Goal: Task Accomplishment & Management: Complete application form

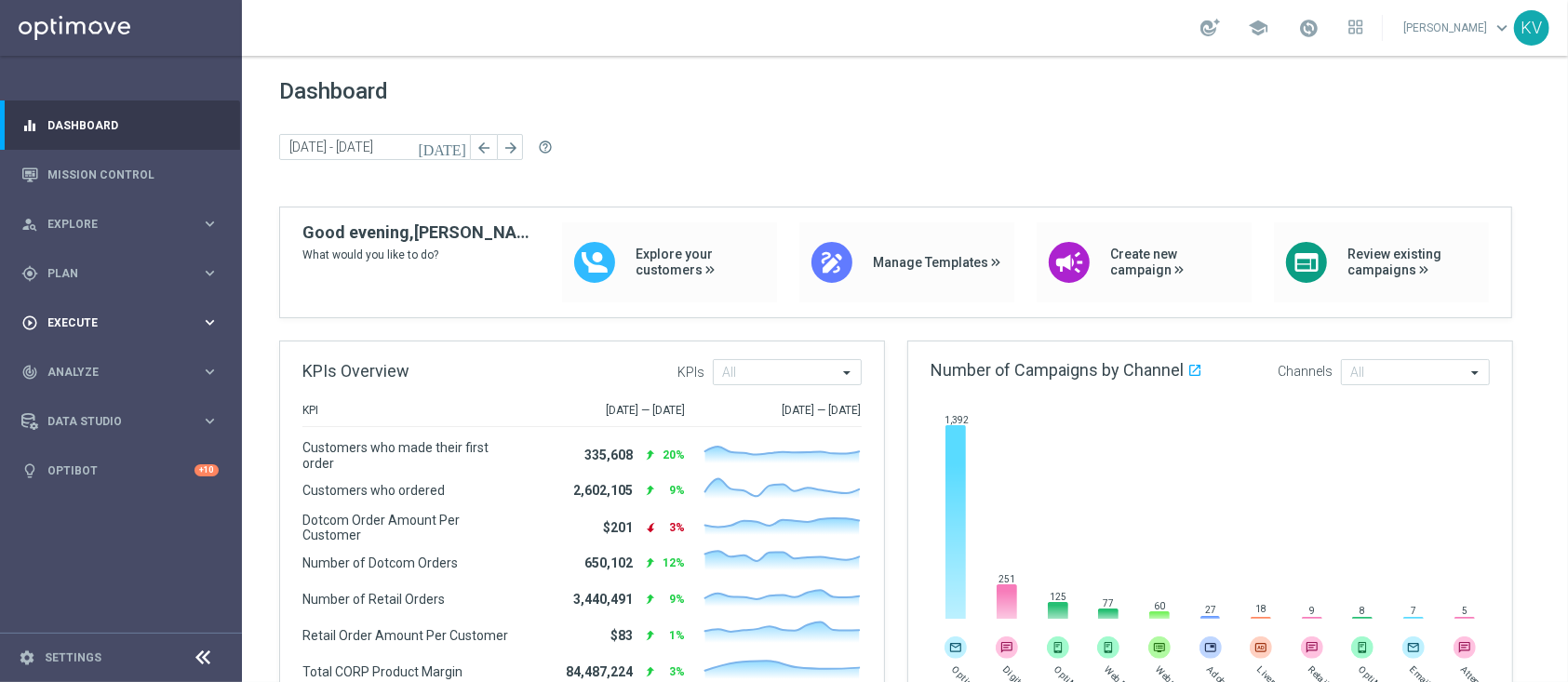
click at [97, 325] on span "Execute" at bounding box center [124, 322] width 153 height 11
click at [99, 357] on link "Campaign Builder" at bounding box center [121, 361] width 145 height 15
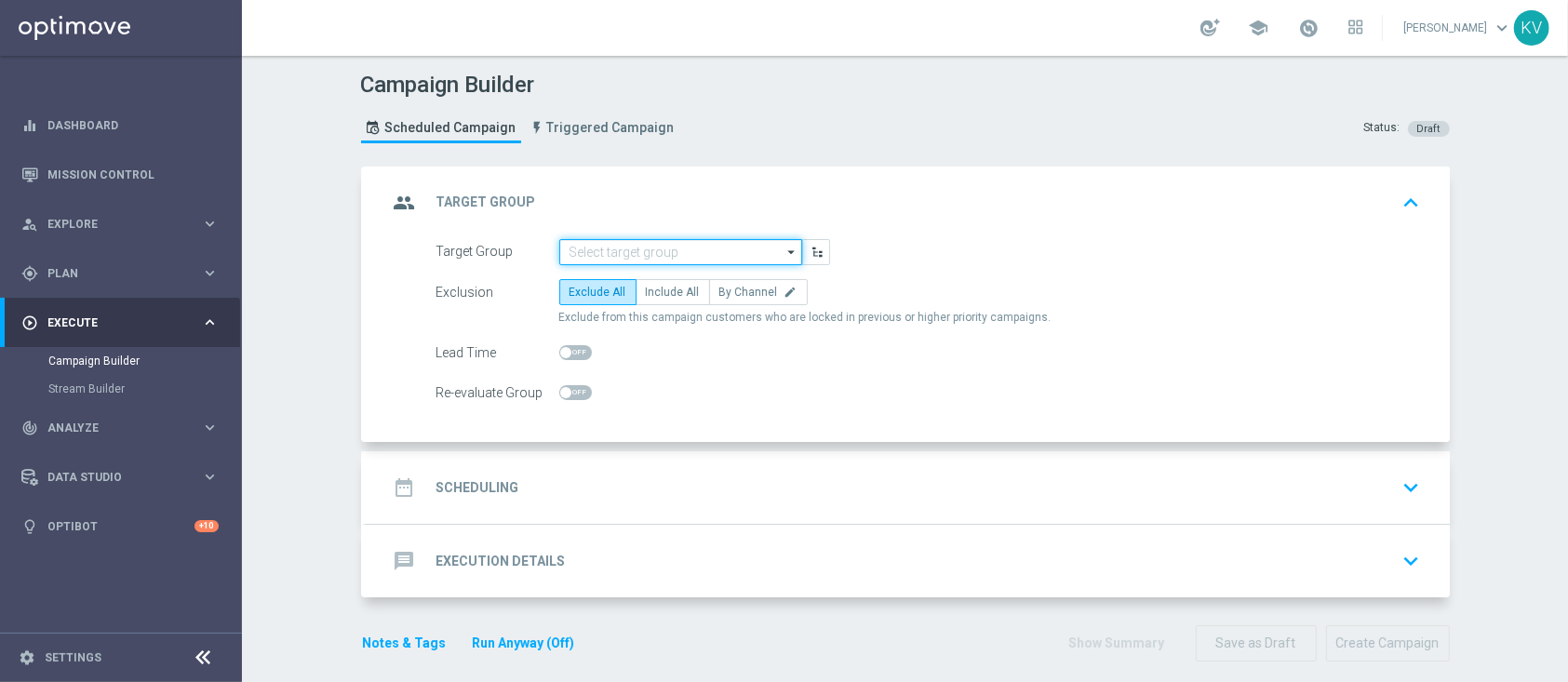
click at [606, 249] on input at bounding box center [680, 252] width 243 height 27
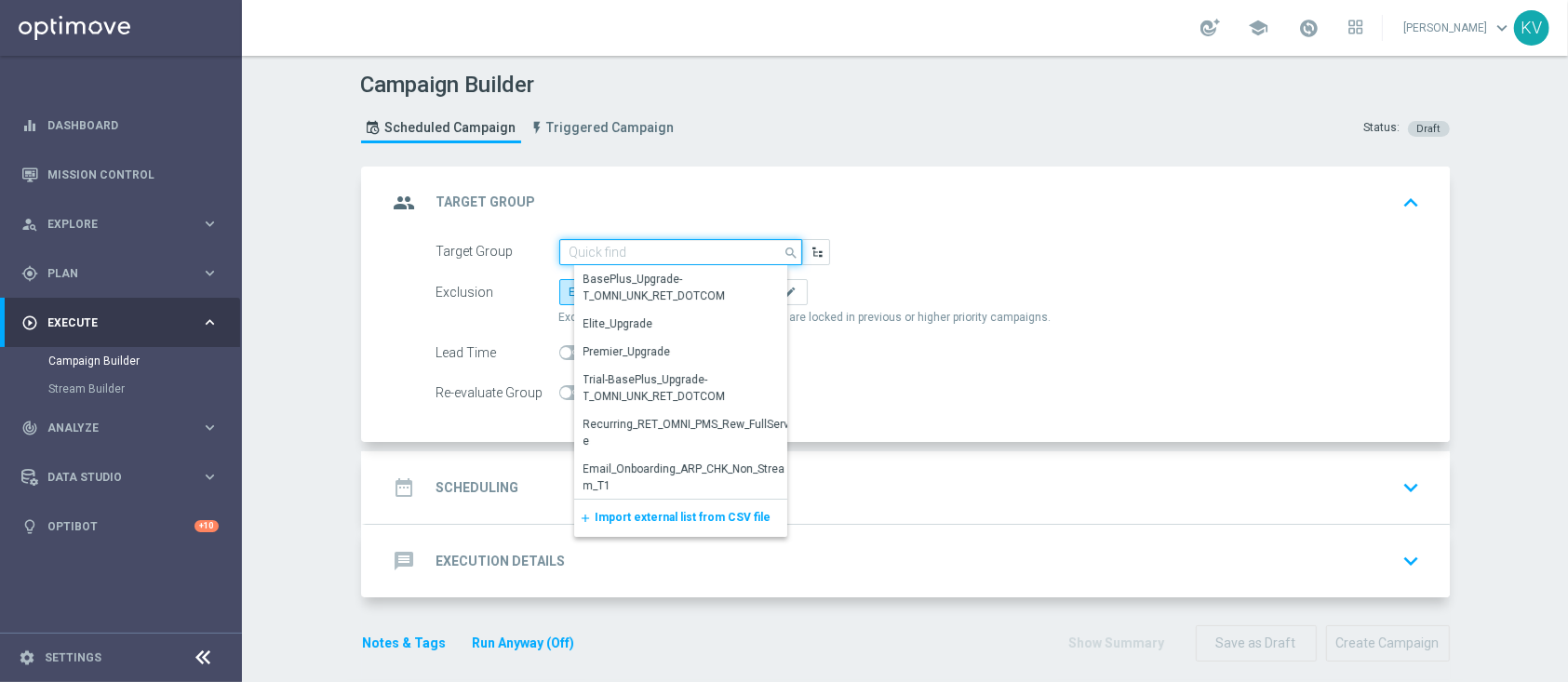
paste input "ED_OMNI_8.25_SMB_Restock"
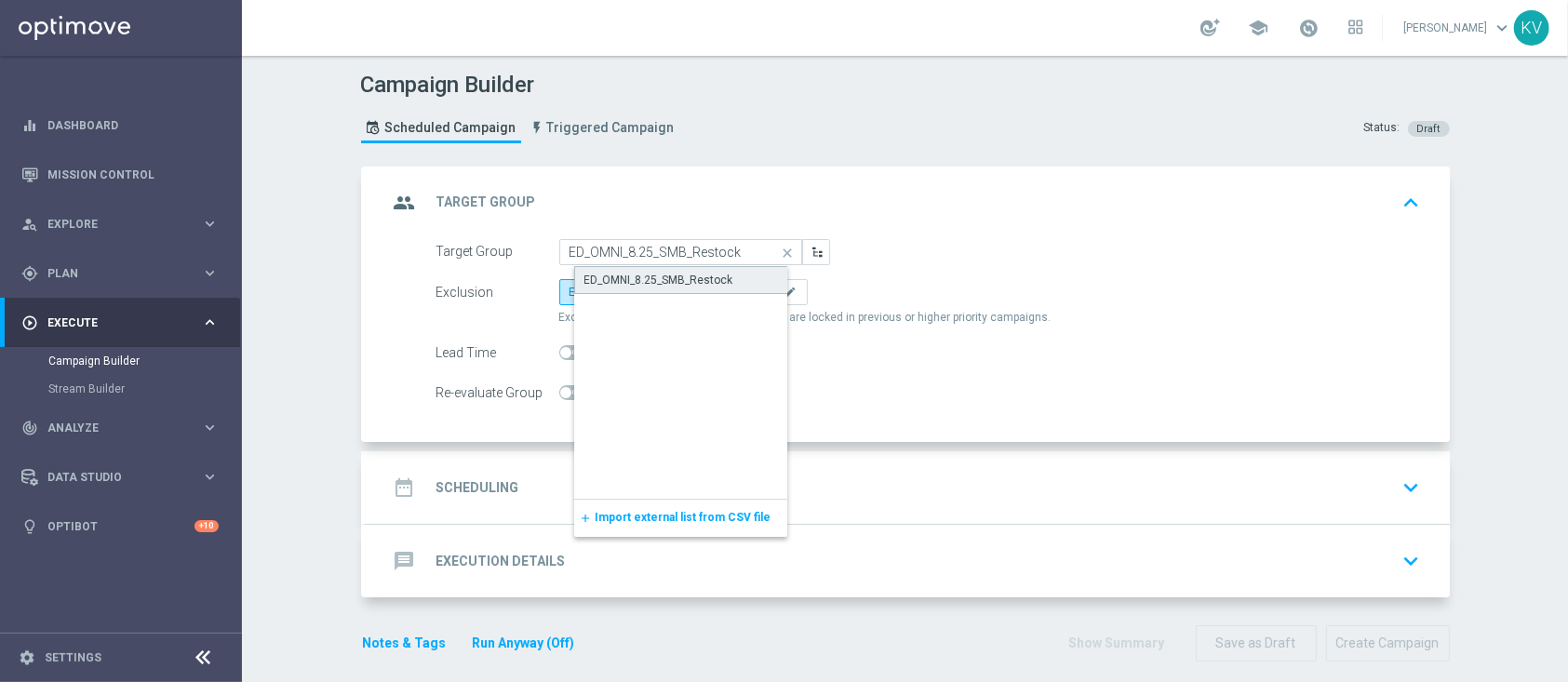
click at [652, 290] on div "ED_OMNI_8.25_SMB_Restock" at bounding box center [696, 280] width 244 height 28
type input "ED_OMNI_8.25_SMB_Restock"
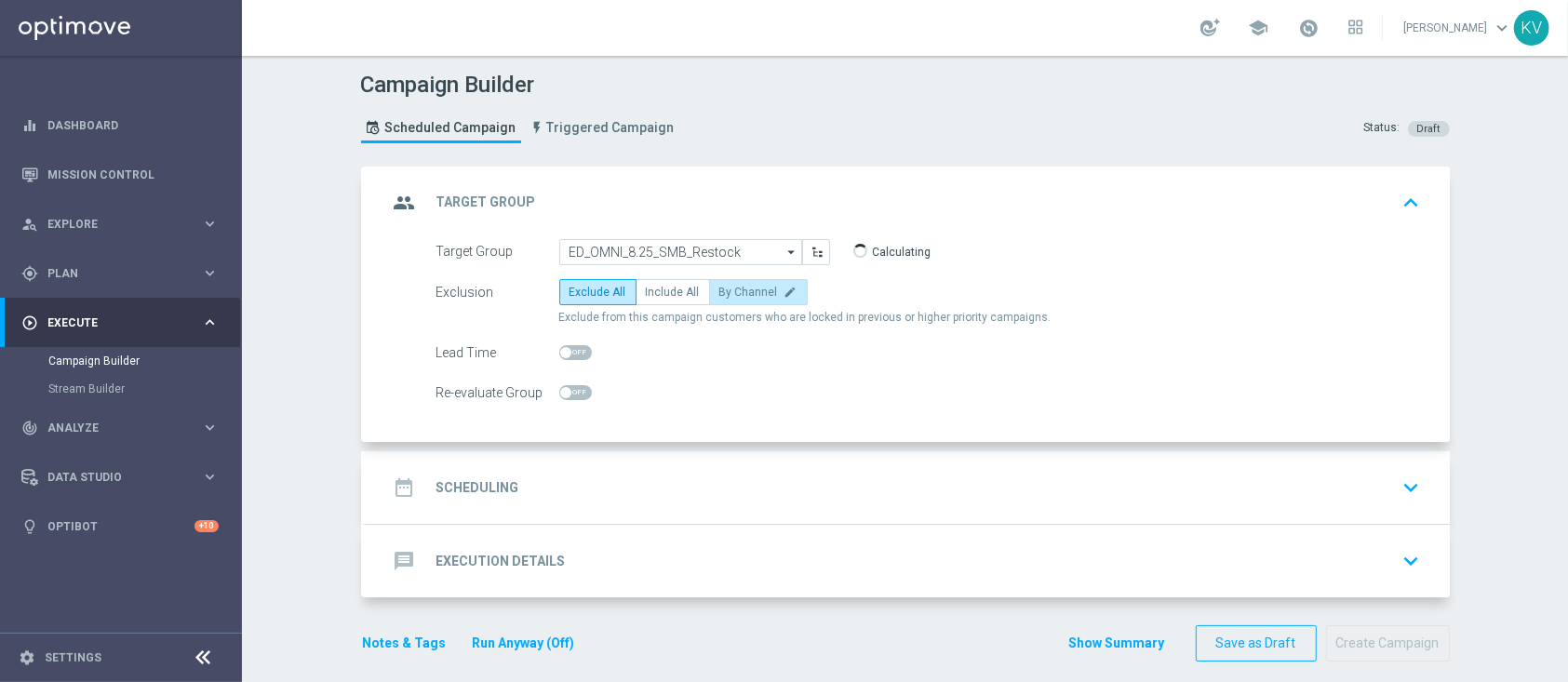
click at [723, 294] on span "By Channel" at bounding box center [749, 292] width 59 height 13
click at [723, 294] on input "By Channel edit" at bounding box center [726, 295] width 12 height 12
radio input "true"
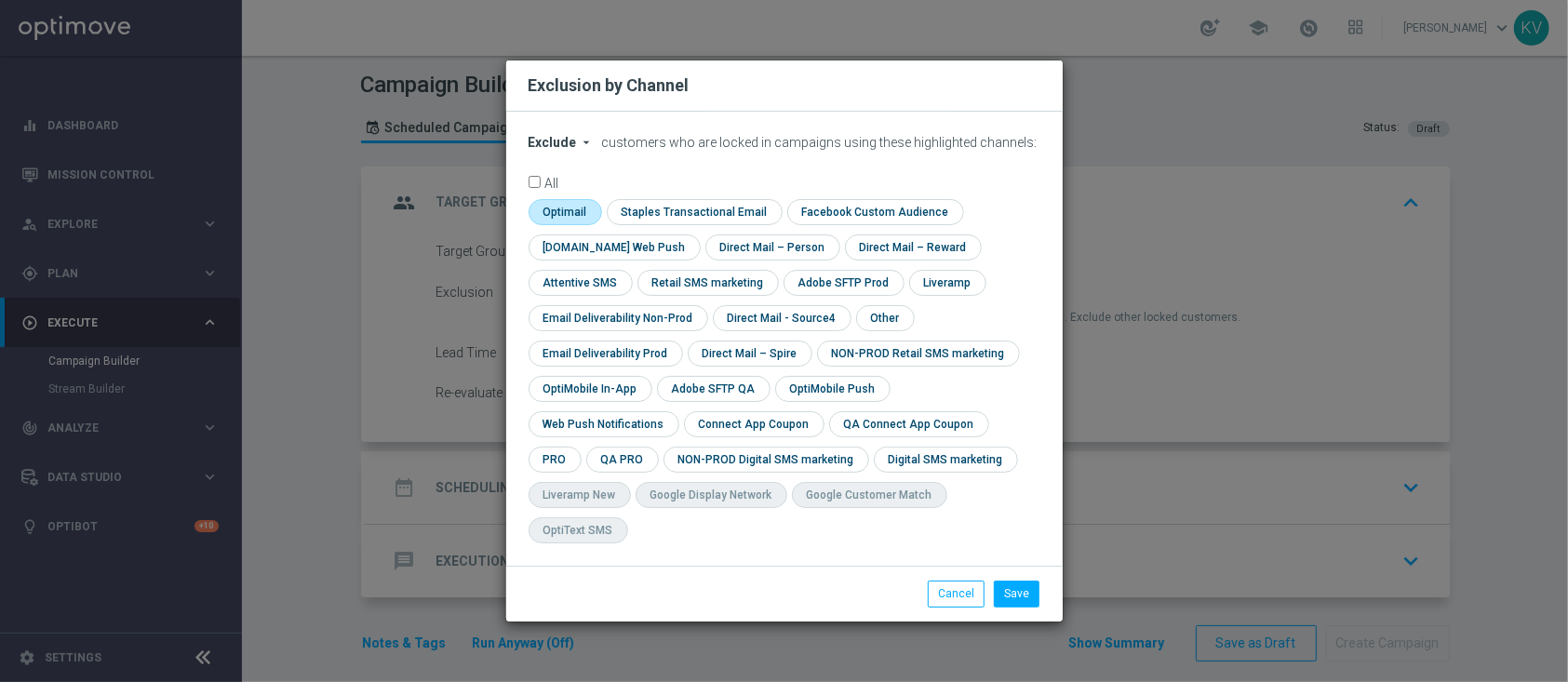
click at [562, 224] on input "checkbox" at bounding box center [563, 212] width 70 height 26
checkbox input "true"
click at [875, 316] on div "check Optimail check Staples Transactional Email check Facebook Custom Audience…" at bounding box center [784, 376] width 512 height 354
click at [879, 328] on input "checkbox" at bounding box center [884, 317] width 56 height 26
checkbox input "true"
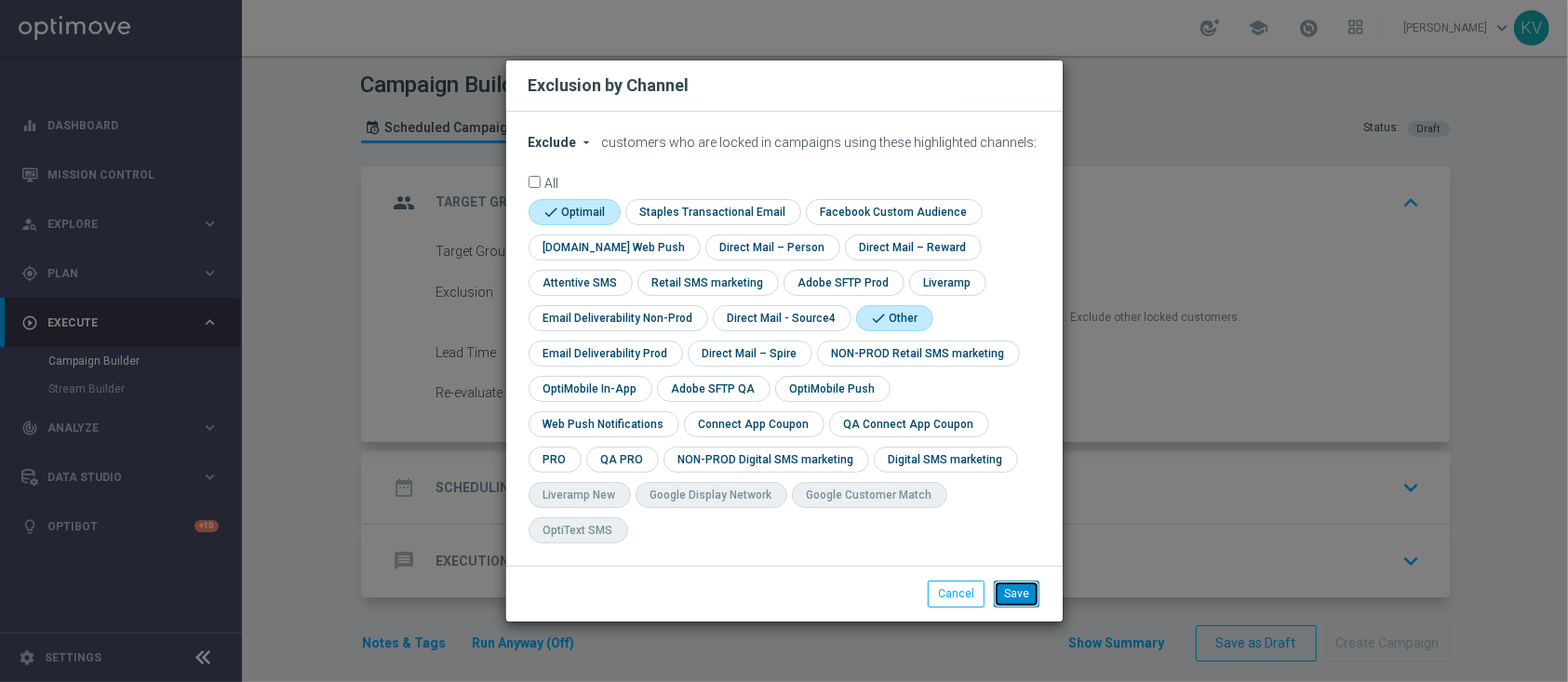
click at [1027, 581] on button "Save" at bounding box center [1016, 594] width 45 height 27
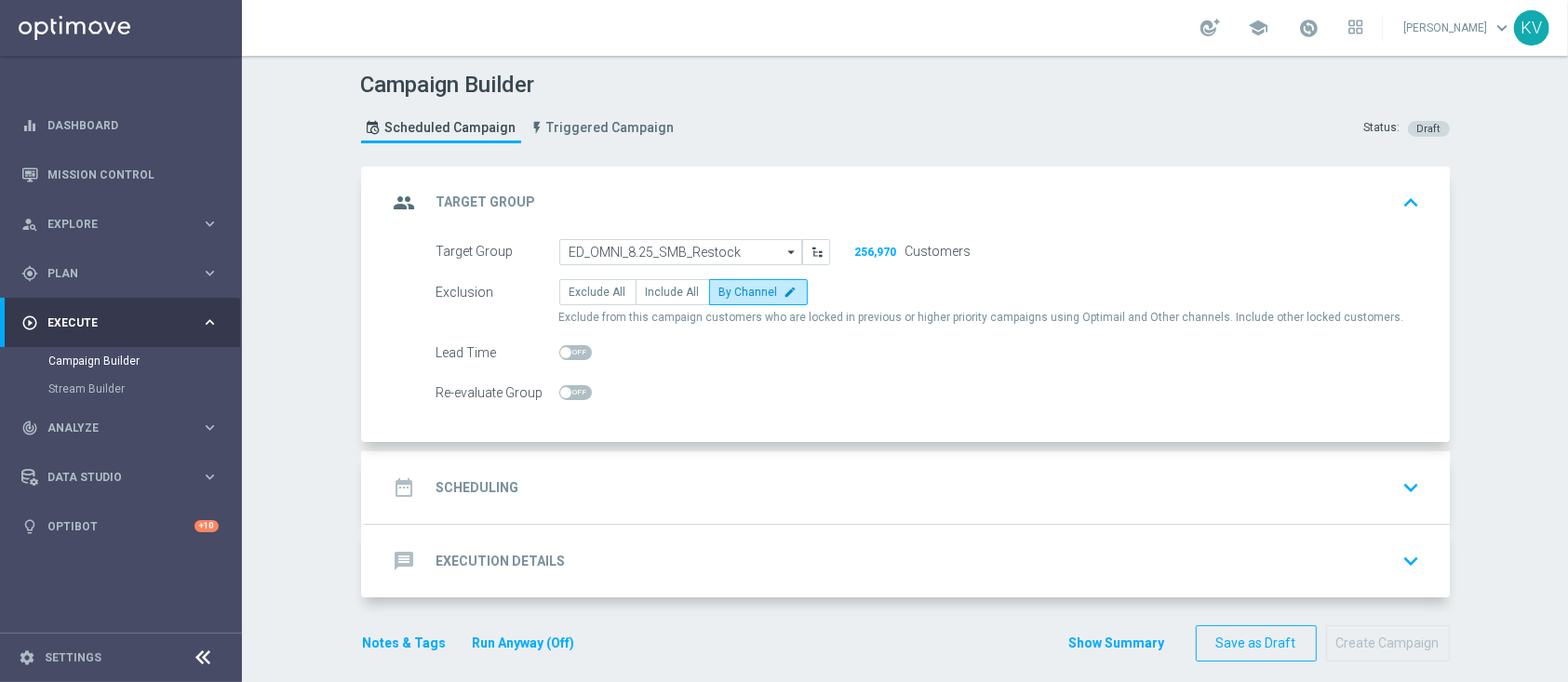
click at [846, 496] on div "date_range Scheduling keyboard_arrow_down" at bounding box center [907, 487] width 1039 height 35
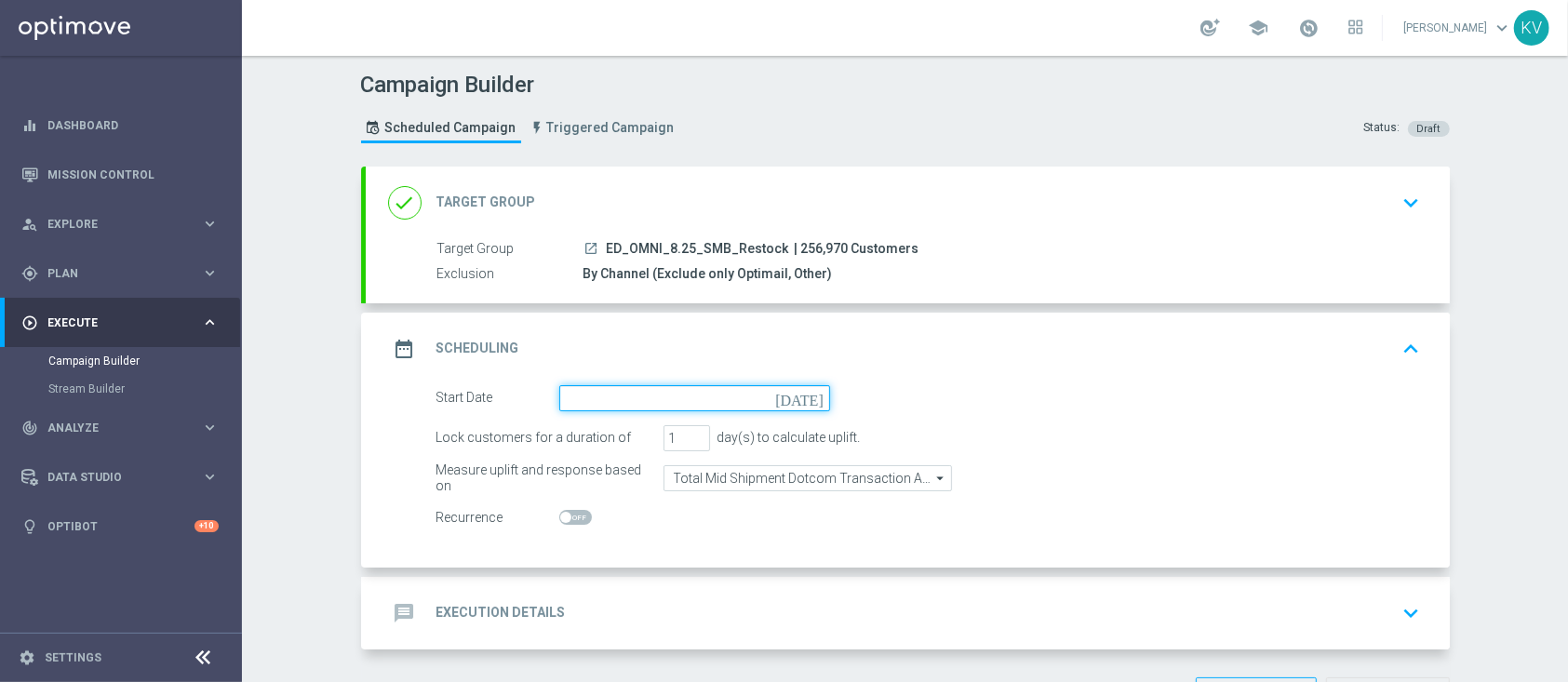
click at [617, 385] on input at bounding box center [694, 398] width 270 height 27
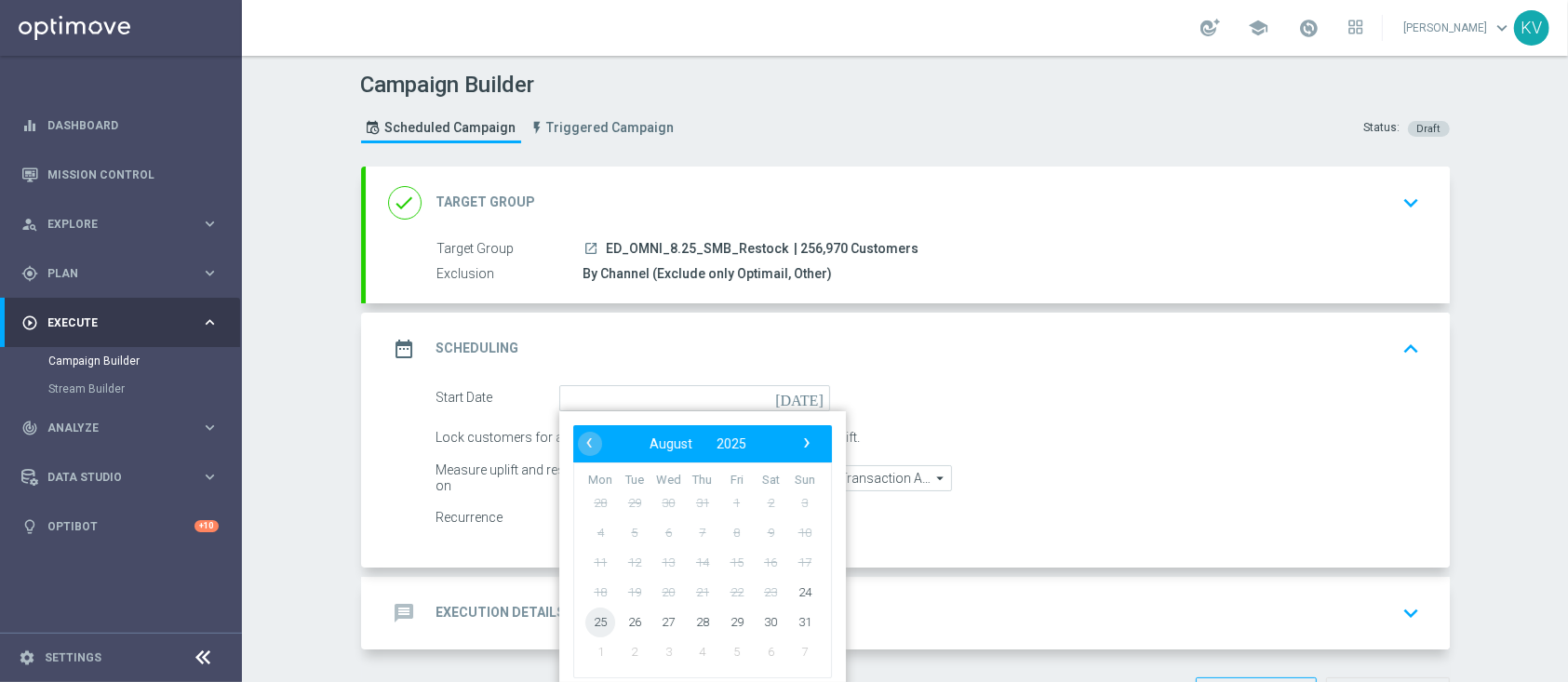
click at [587, 629] on span "25" at bounding box center [600, 621] width 29 height 29
type input "[DATE]"
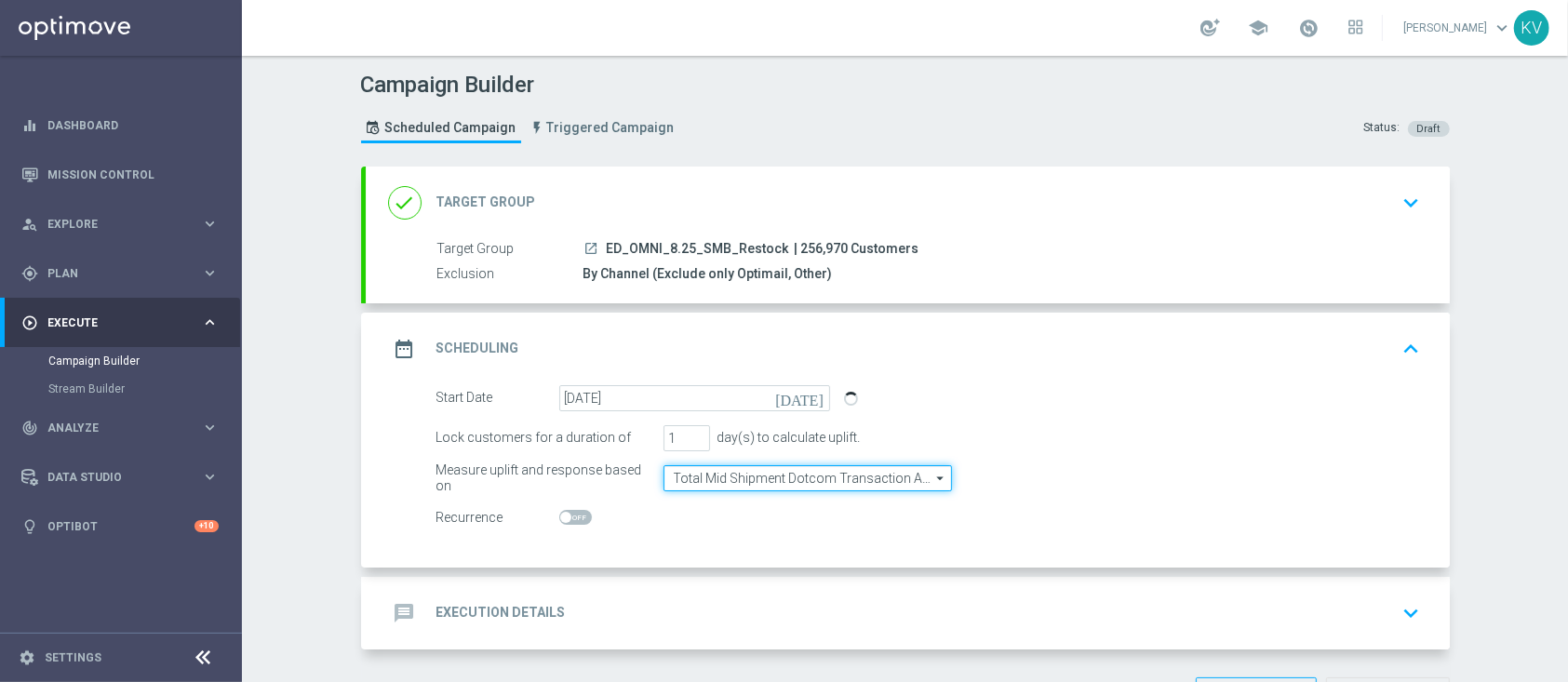
click at [758, 466] on input "Total Mid Shipment Dotcom Transaction Amount" at bounding box center [807, 478] width 288 height 27
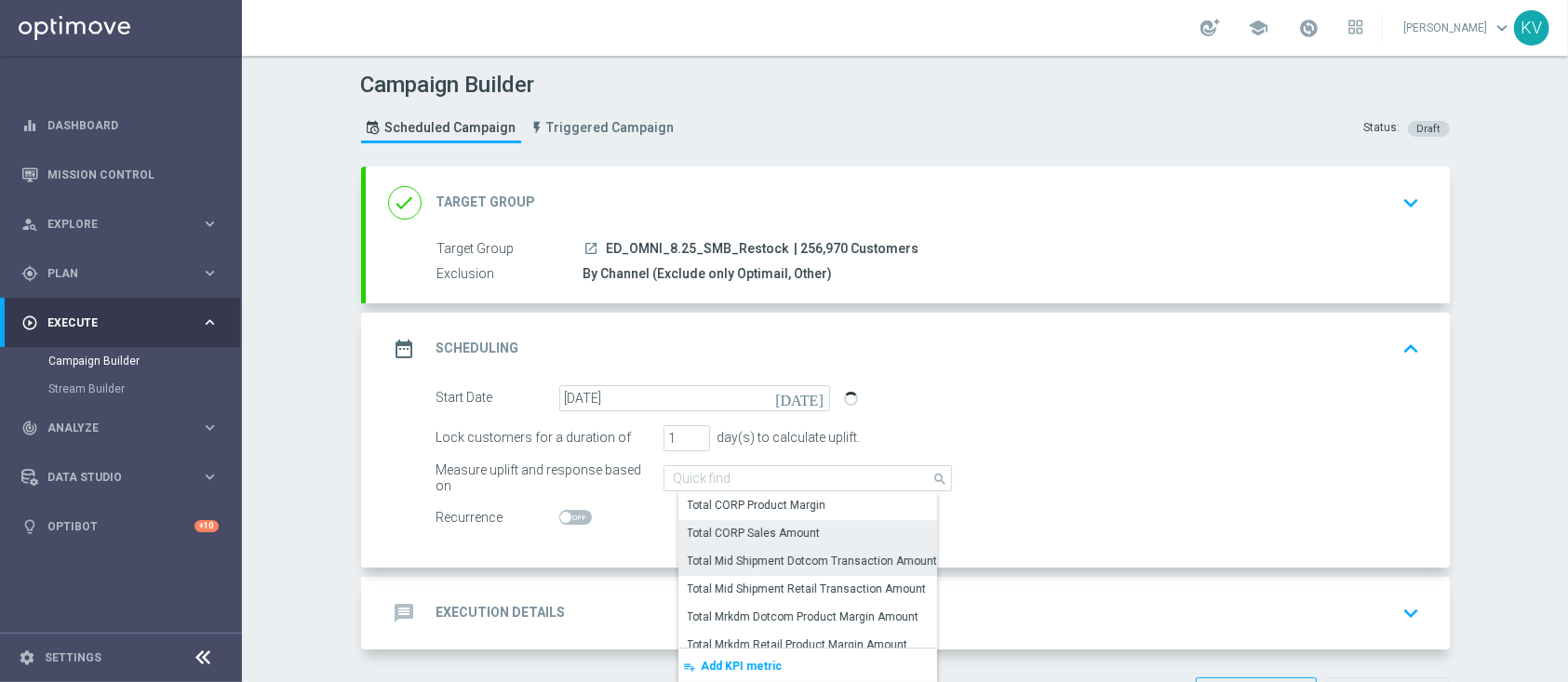
click at [772, 526] on div "Total CORP Sales Amount" at bounding box center [754, 533] width 133 height 17
type input "Total CORP Sales Amount"
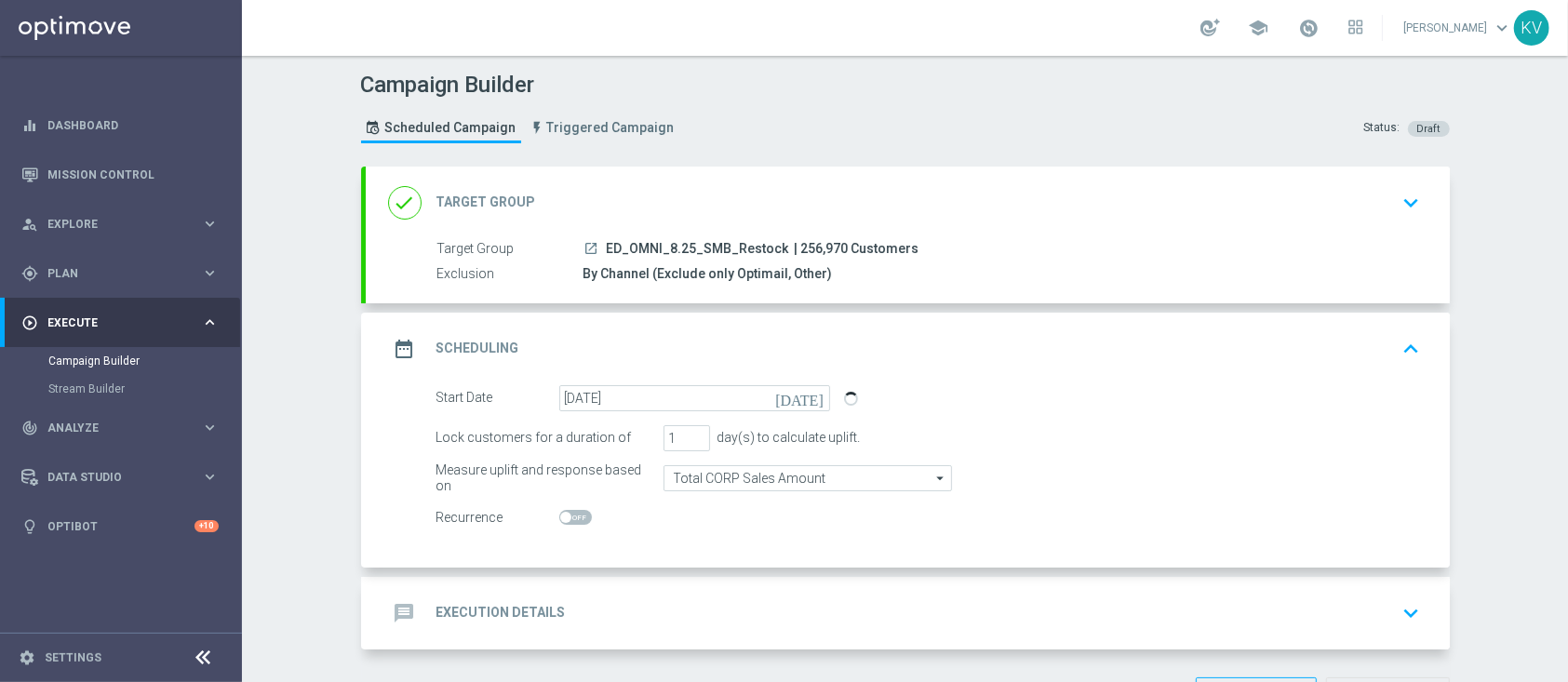
scroll to position [66, 0]
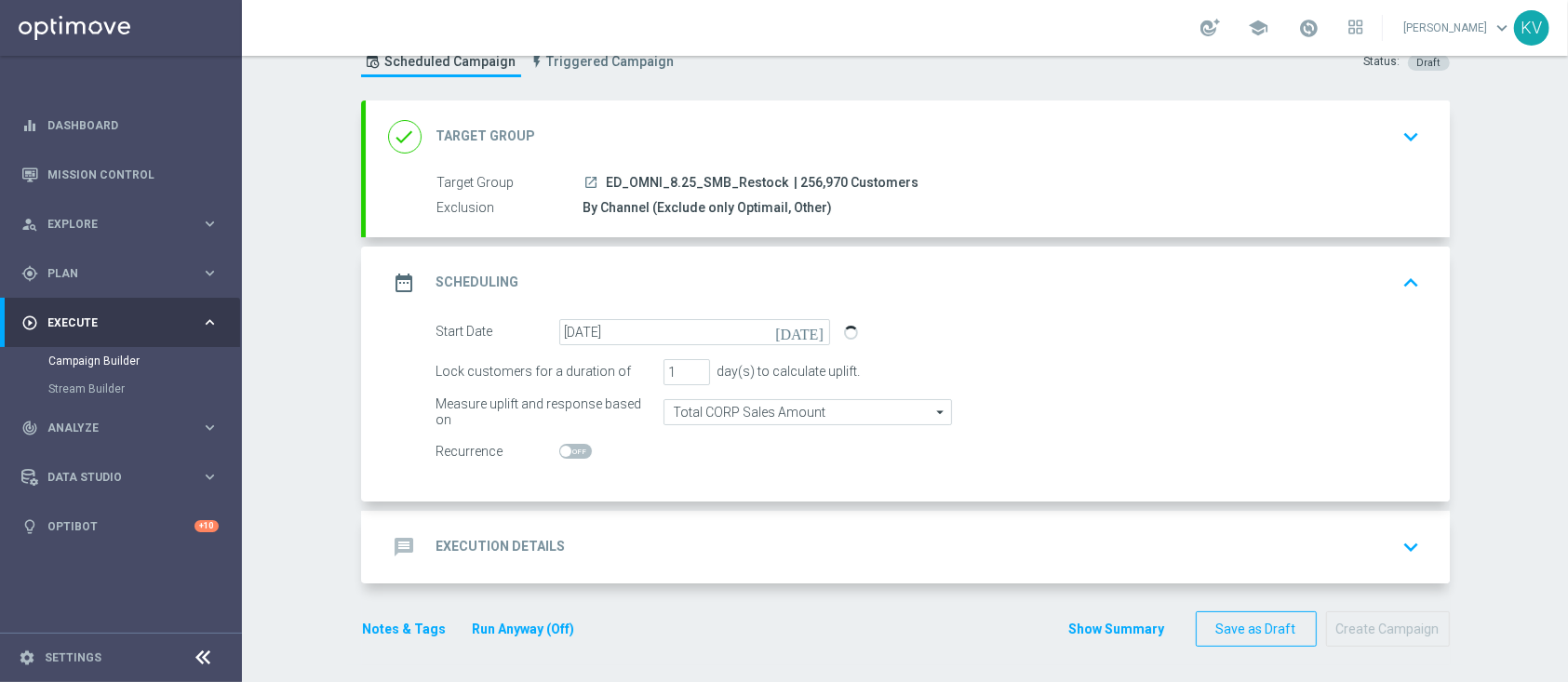
click at [741, 548] on div "message Execution Details keyboard_arrow_down" at bounding box center [907, 547] width 1039 height 35
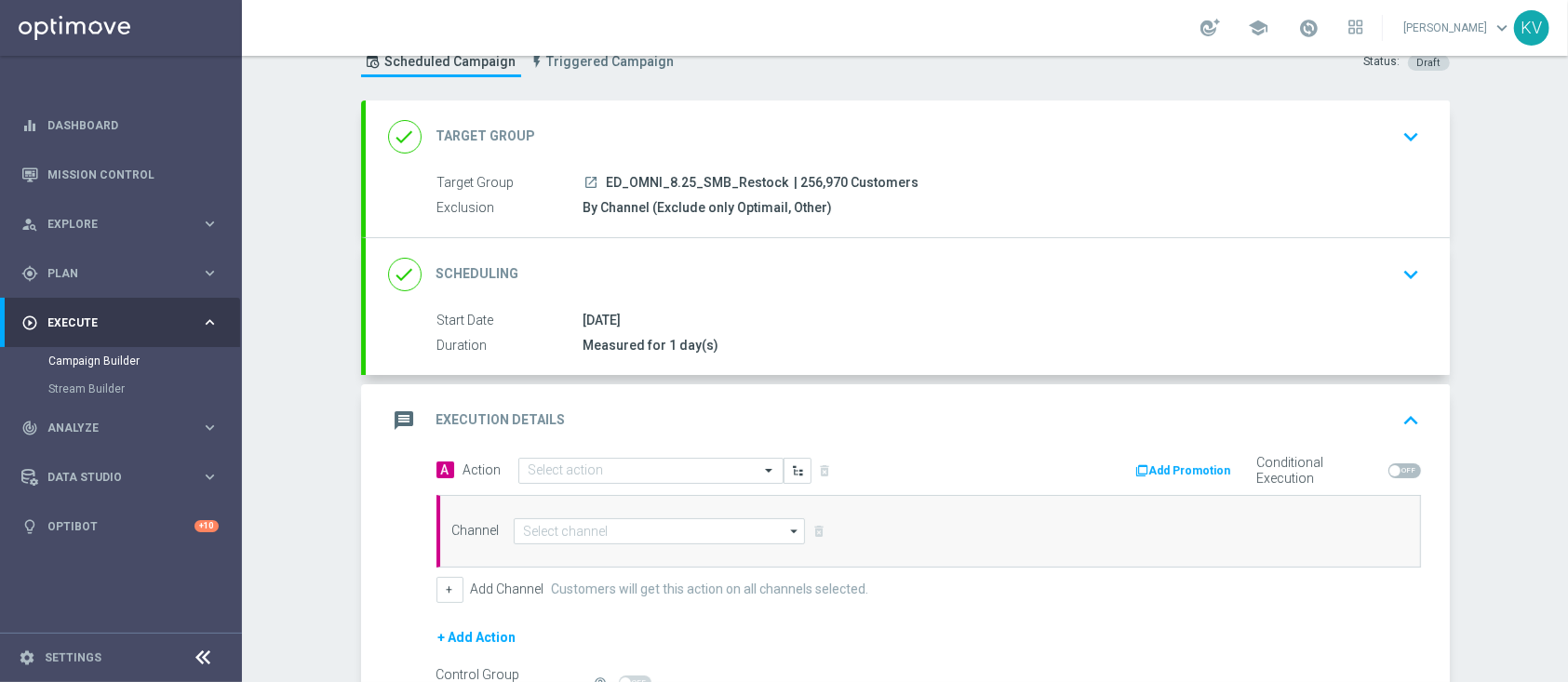
click at [538, 482] on div "A Action Select action delete_forever Add Promotion Conditional Execution" at bounding box center [929, 471] width 1013 height 28
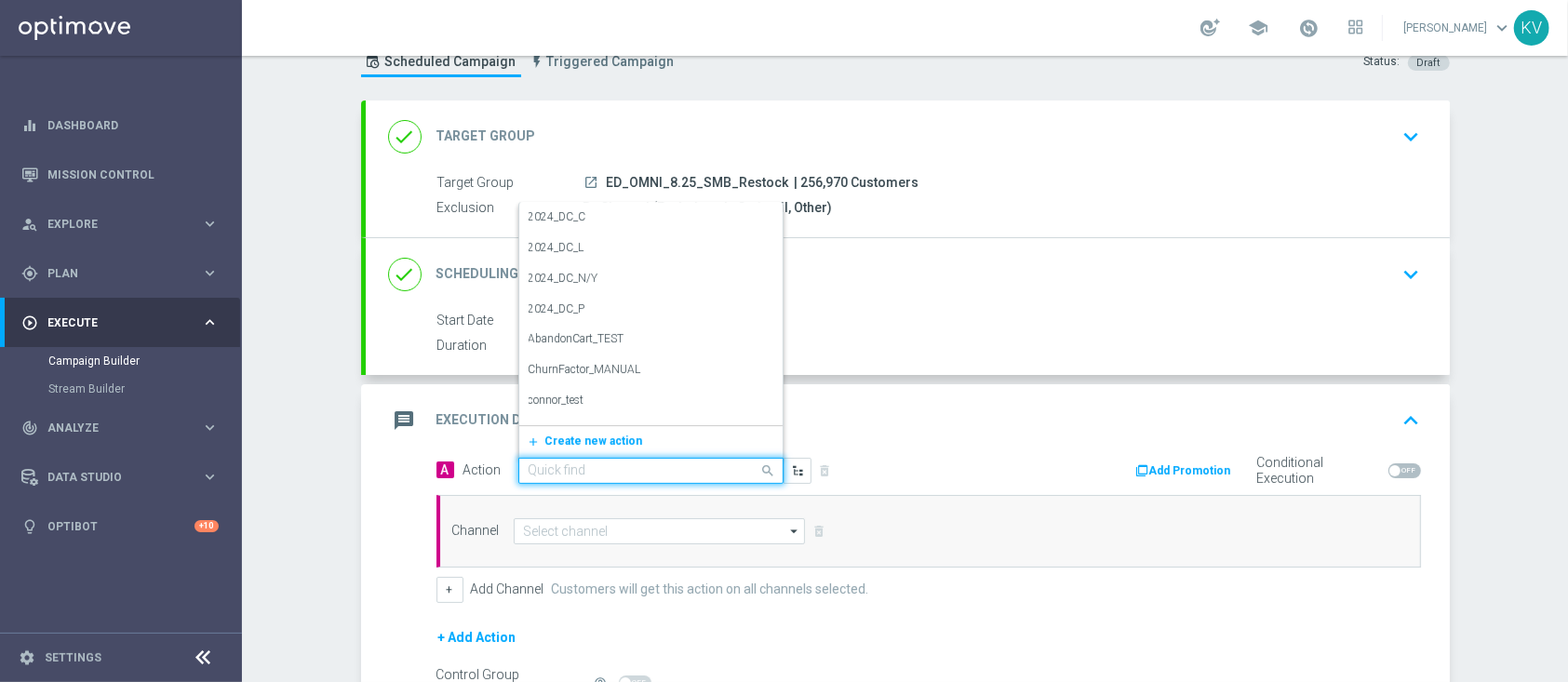
click at [538, 472] on input "text" at bounding box center [632, 471] width 207 height 16
type input "ded"
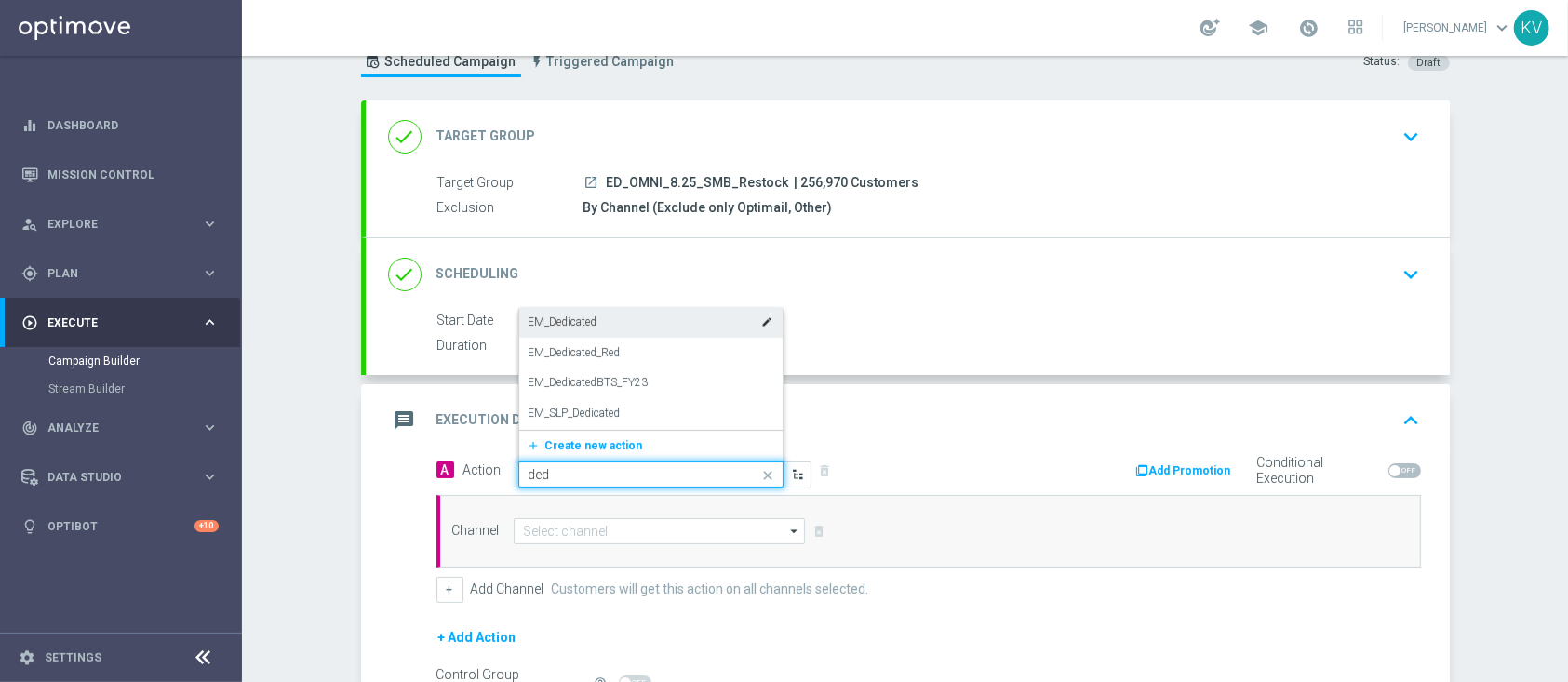
click at [579, 307] on div "EM_Dedicated edit" at bounding box center [651, 321] width 245 height 30
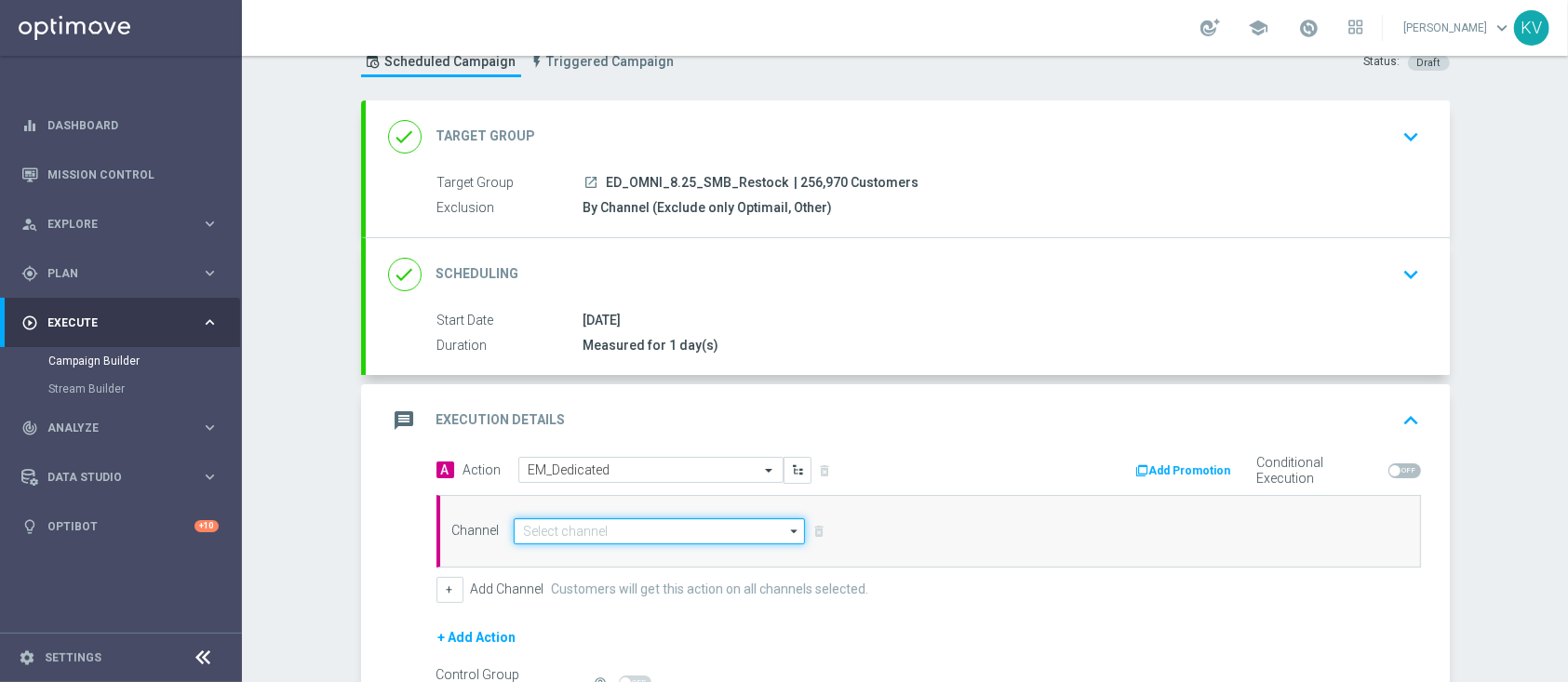
click at [605, 522] on input at bounding box center [660, 531] width 292 height 27
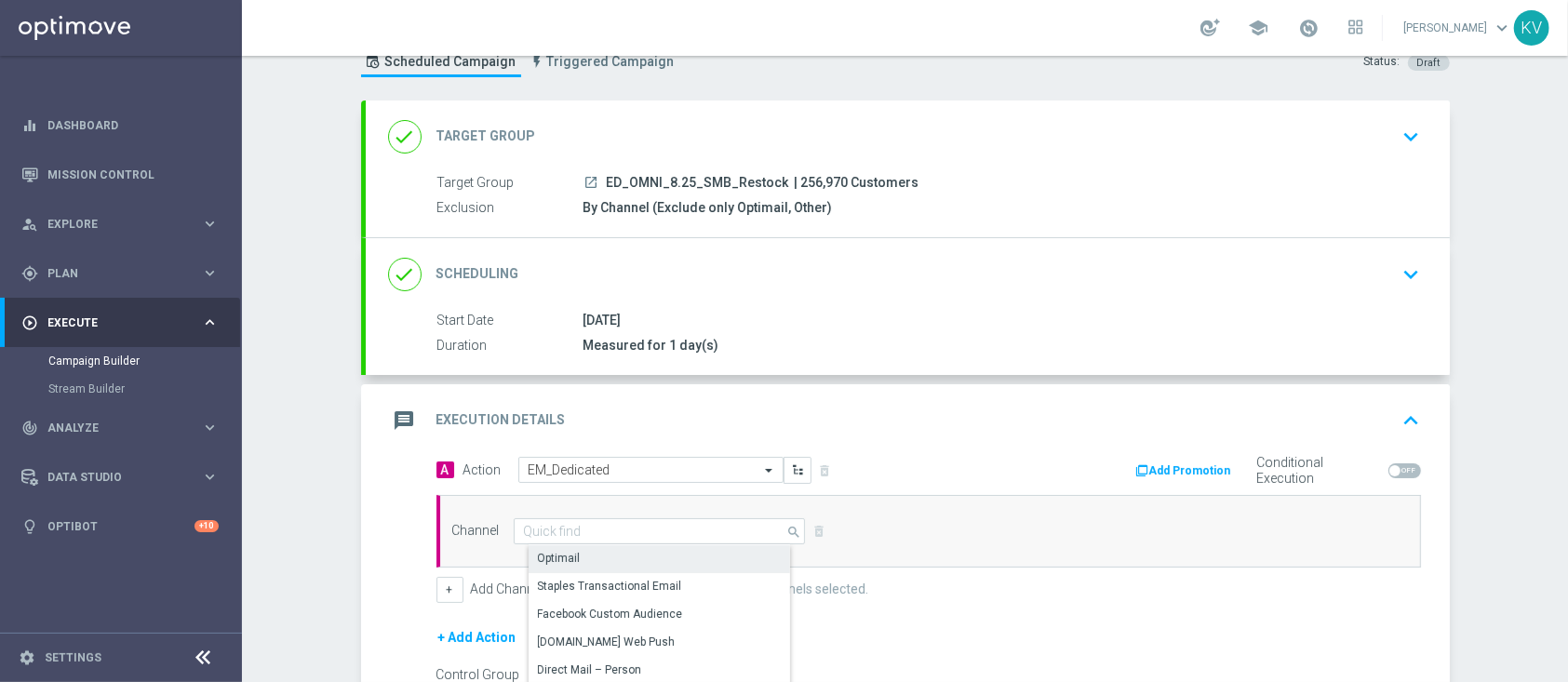
click at [618, 561] on div "Optimail" at bounding box center [668, 558] width 277 height 27
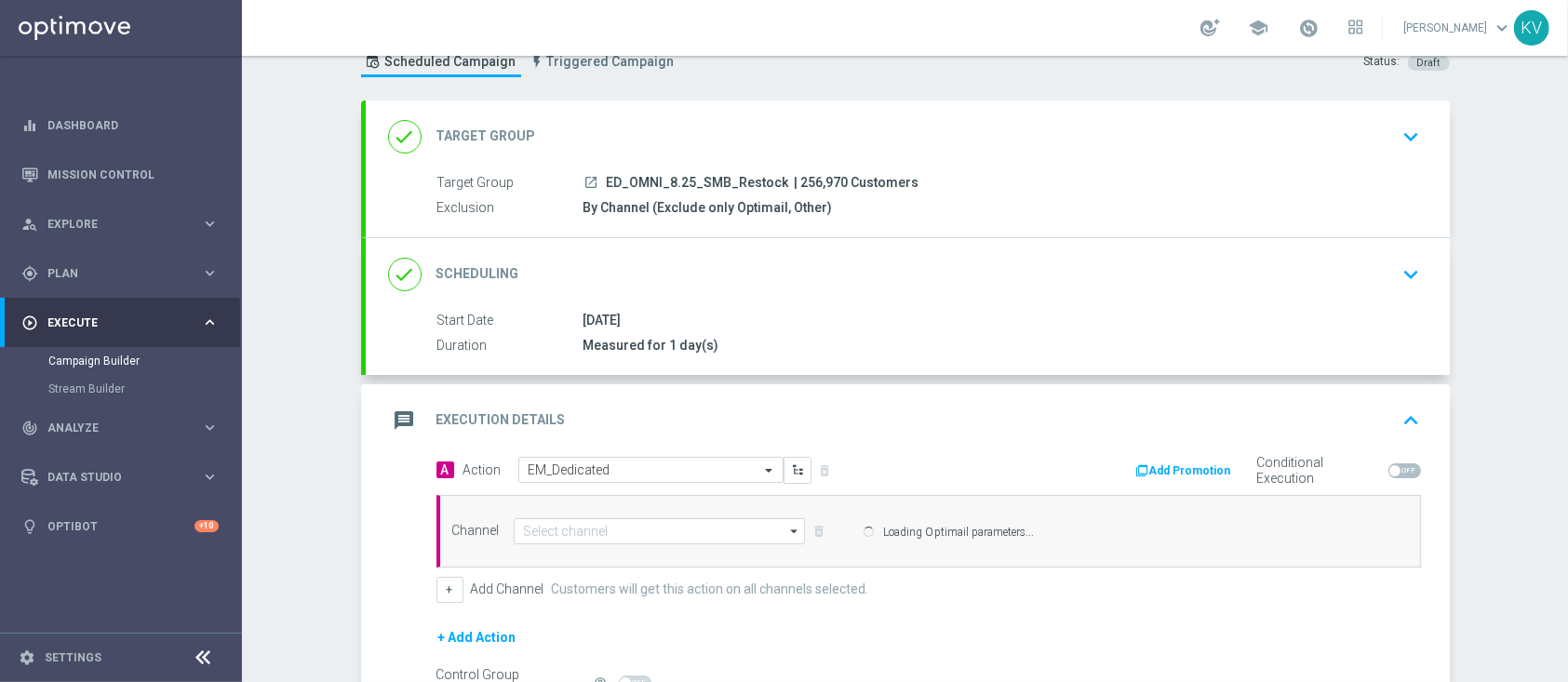
type input "Optimail"
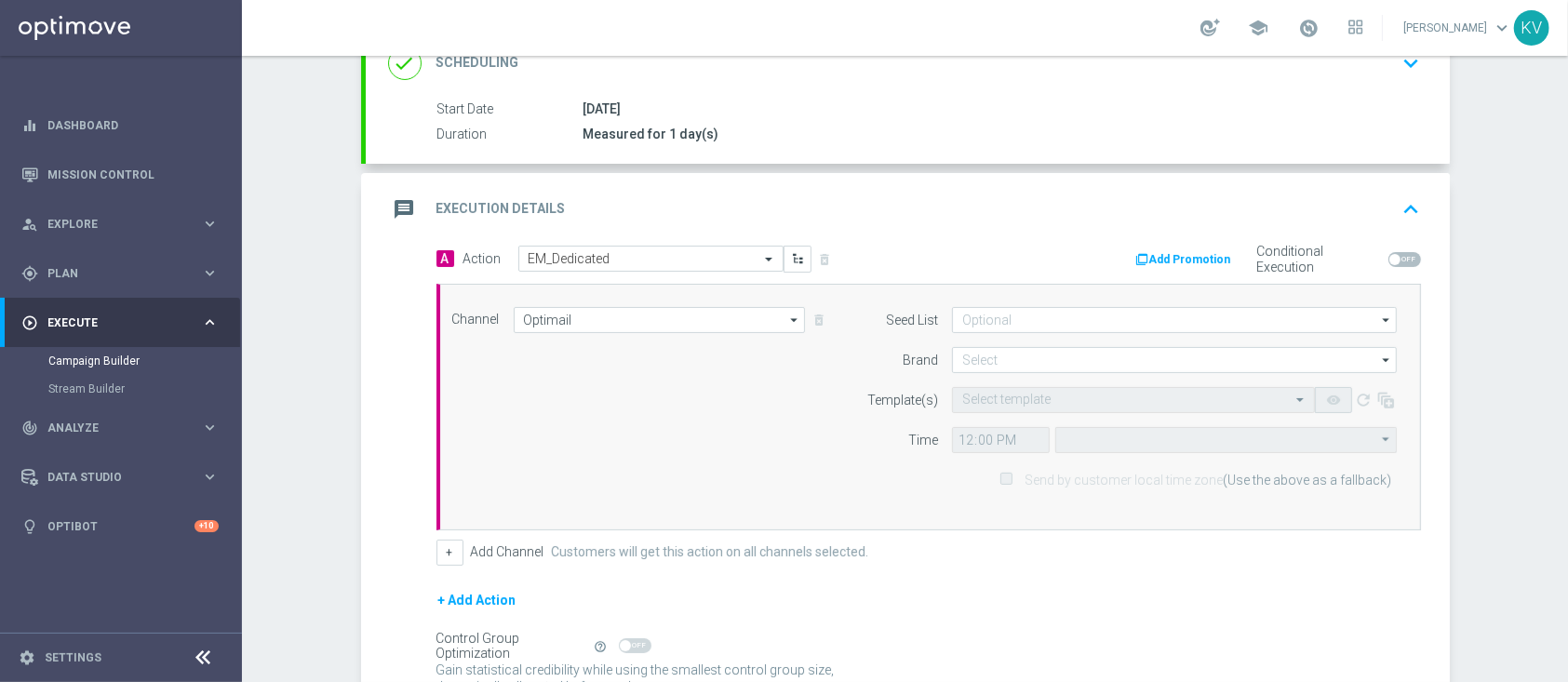
type input "Eastern Time ([US_STATE]) (UTC -04:00)"
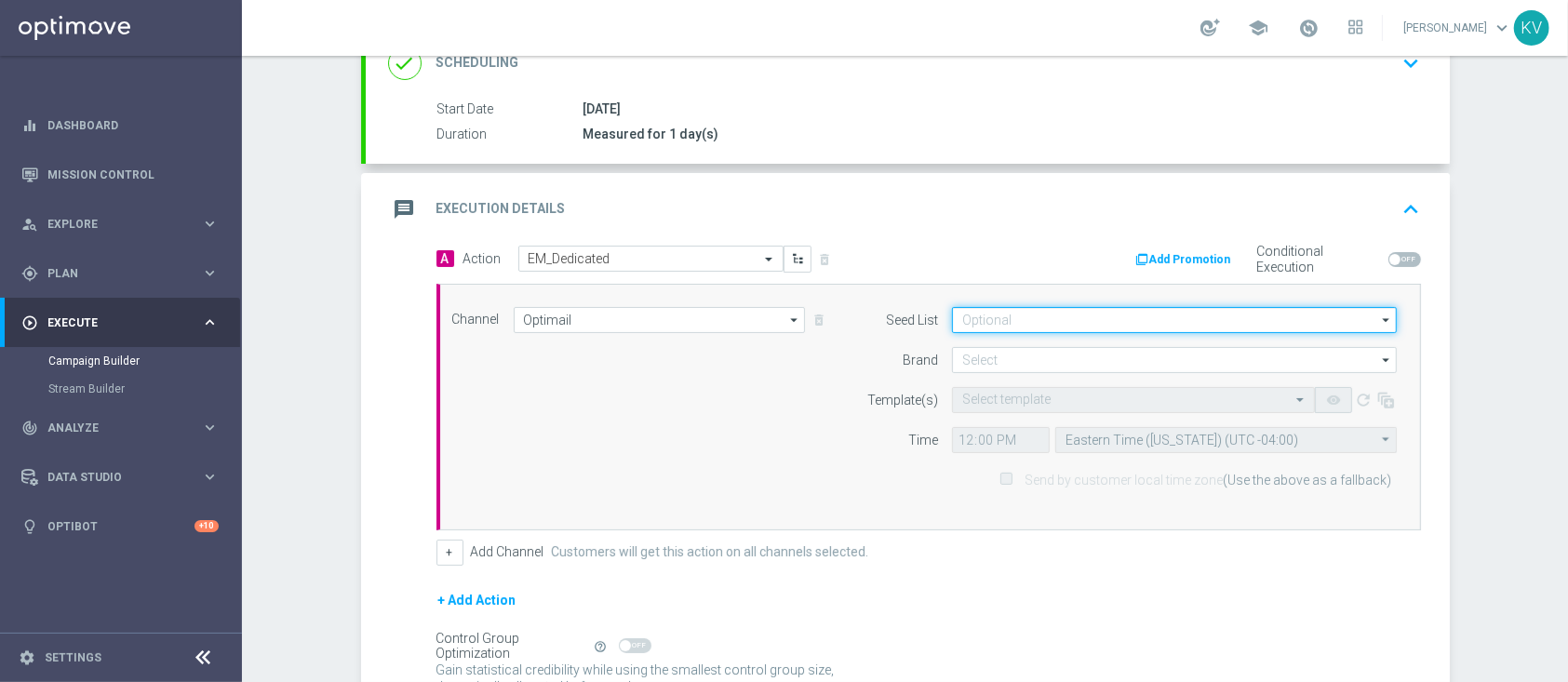
click at [975, 322] on input at bounding box center [1174, 319] width 444 height 27
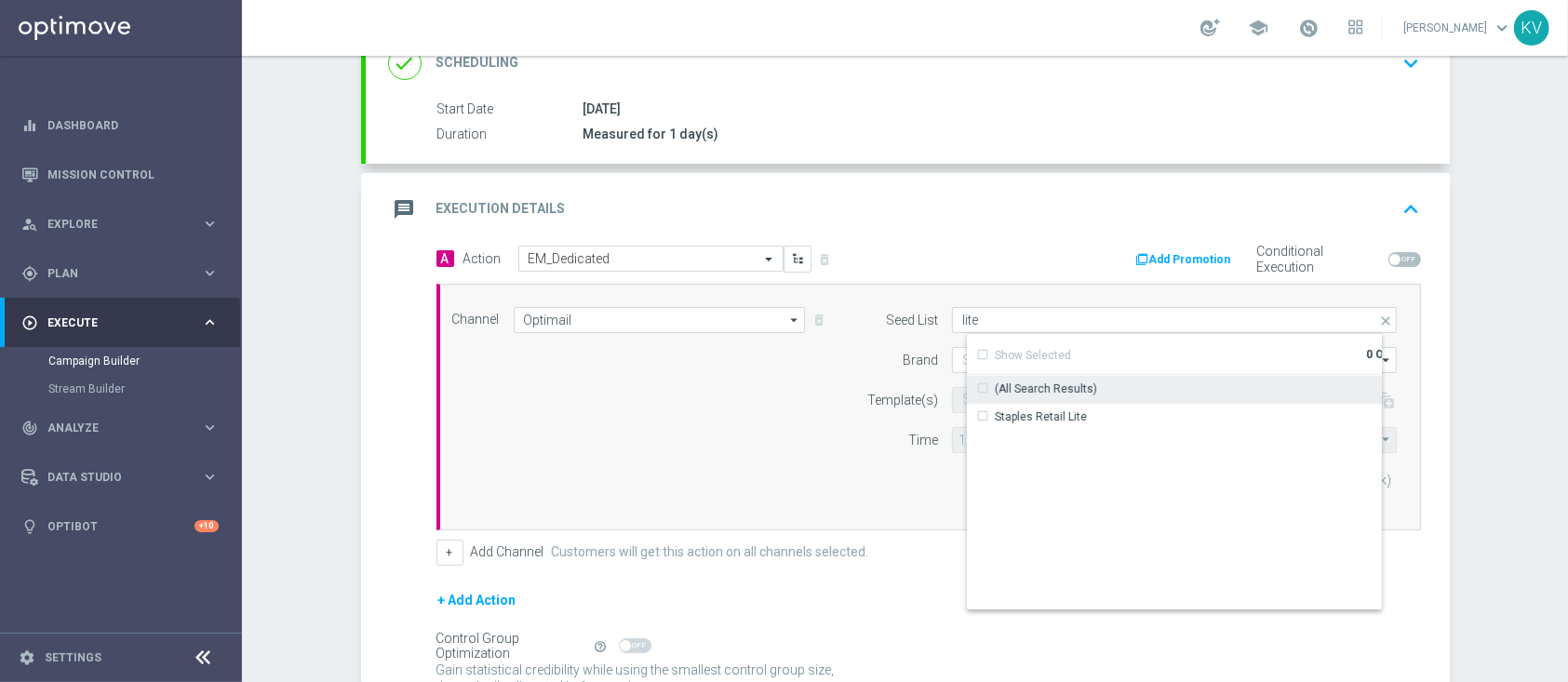
click at [999, 406] on div "Staples Retail Lite" at bounding box center [1190, 417] width 445 height 27
click at [879, 429] on div "Time" at bounding box center [891, 439] width 95 height 27
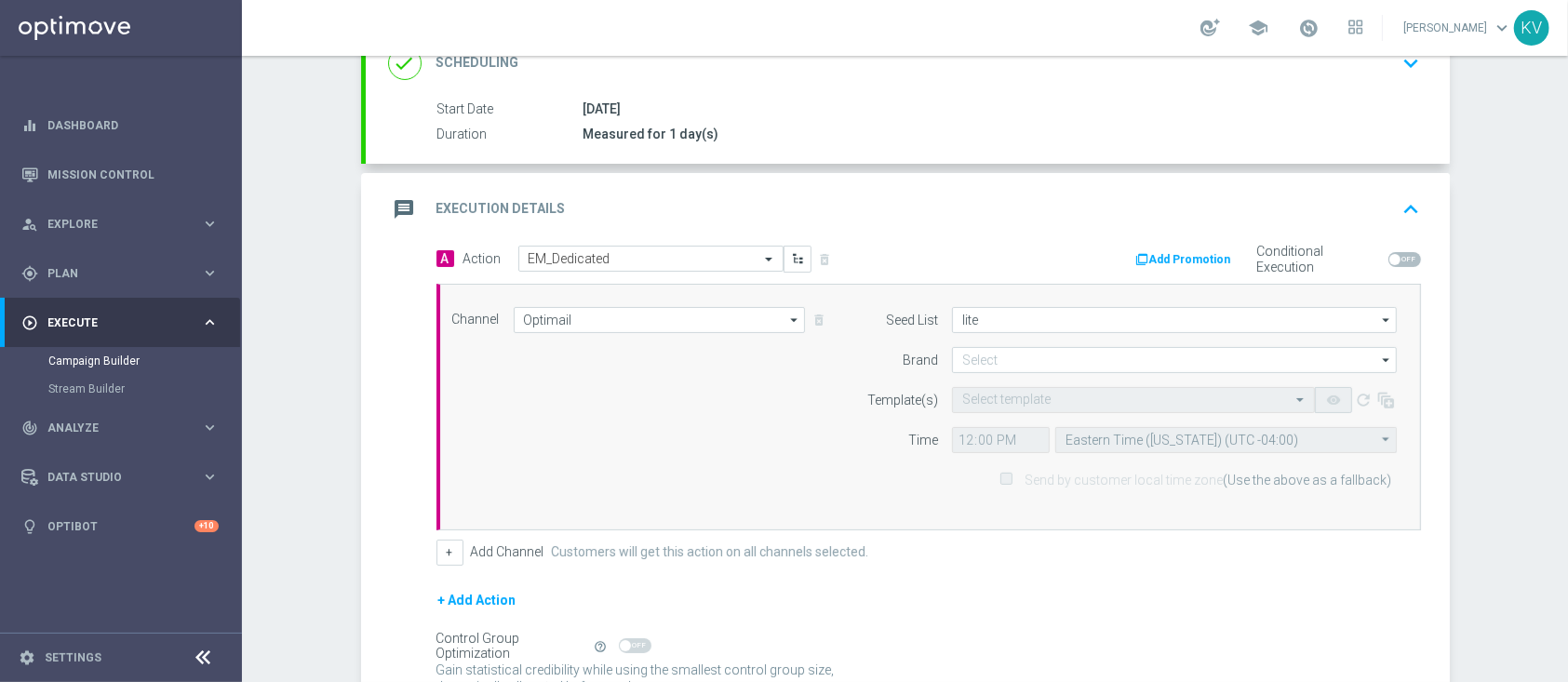
type input "Staples Retail Lite"
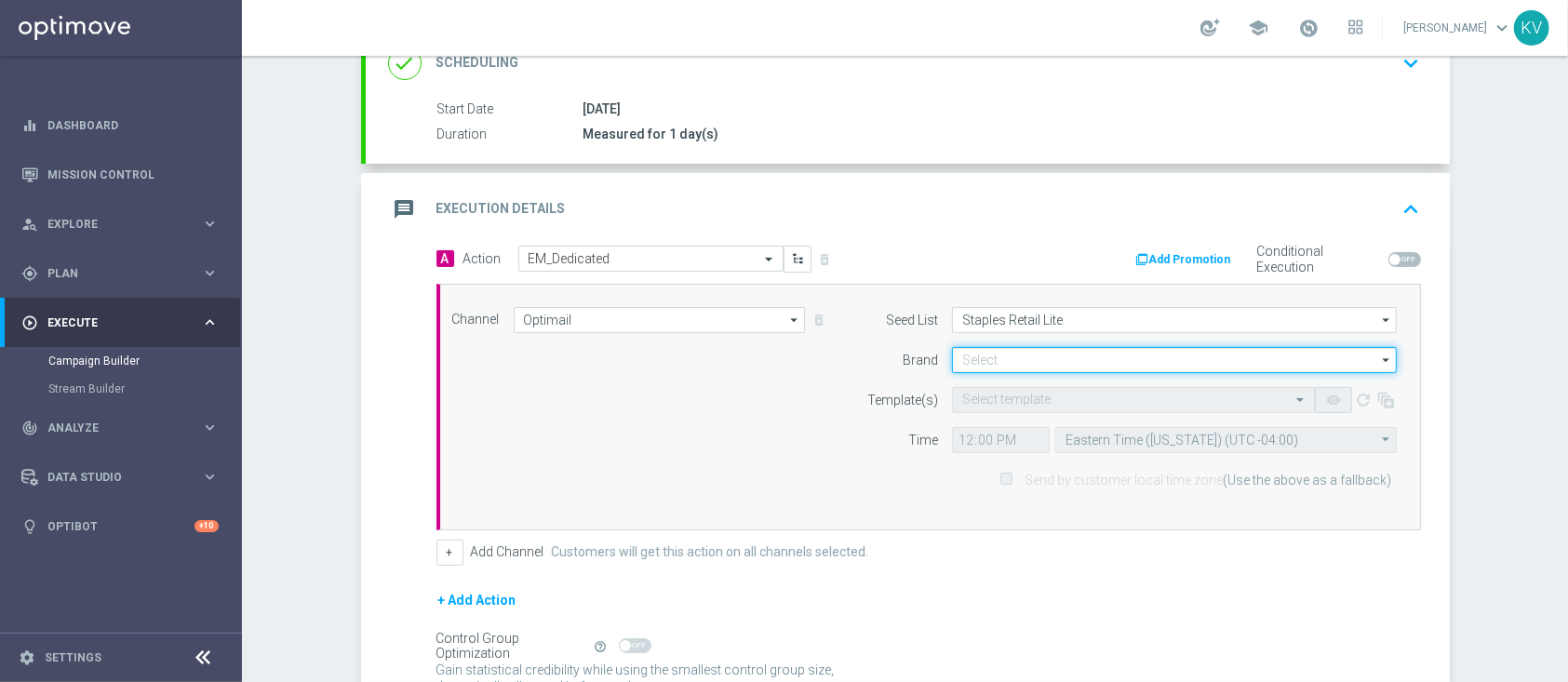
click at [1006, 368] on input at bounding box center [1174, 360] width 444 height 27
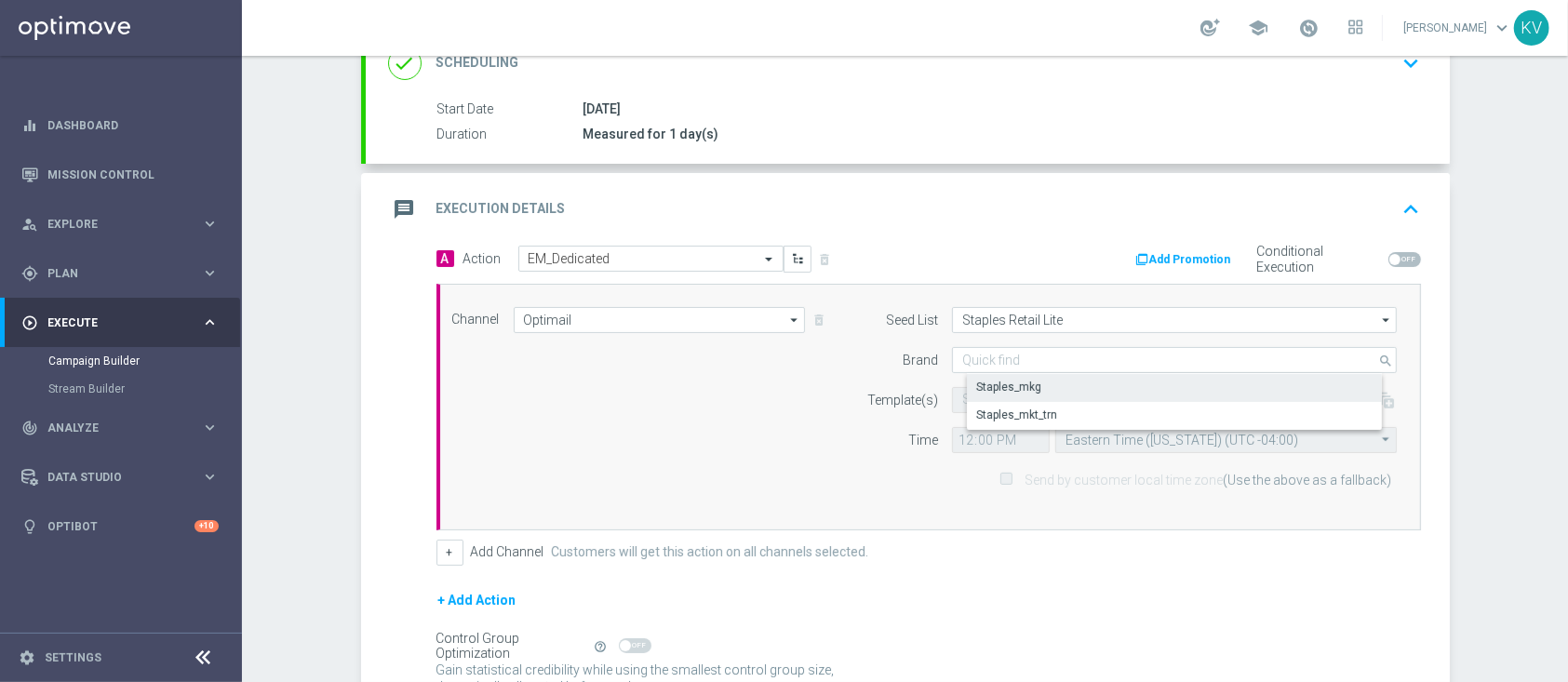
click at [1006, 385] on div "Staples_mkg" at bounding box center [1009, 386] width 65 height 17
type input "Staples_mkg"
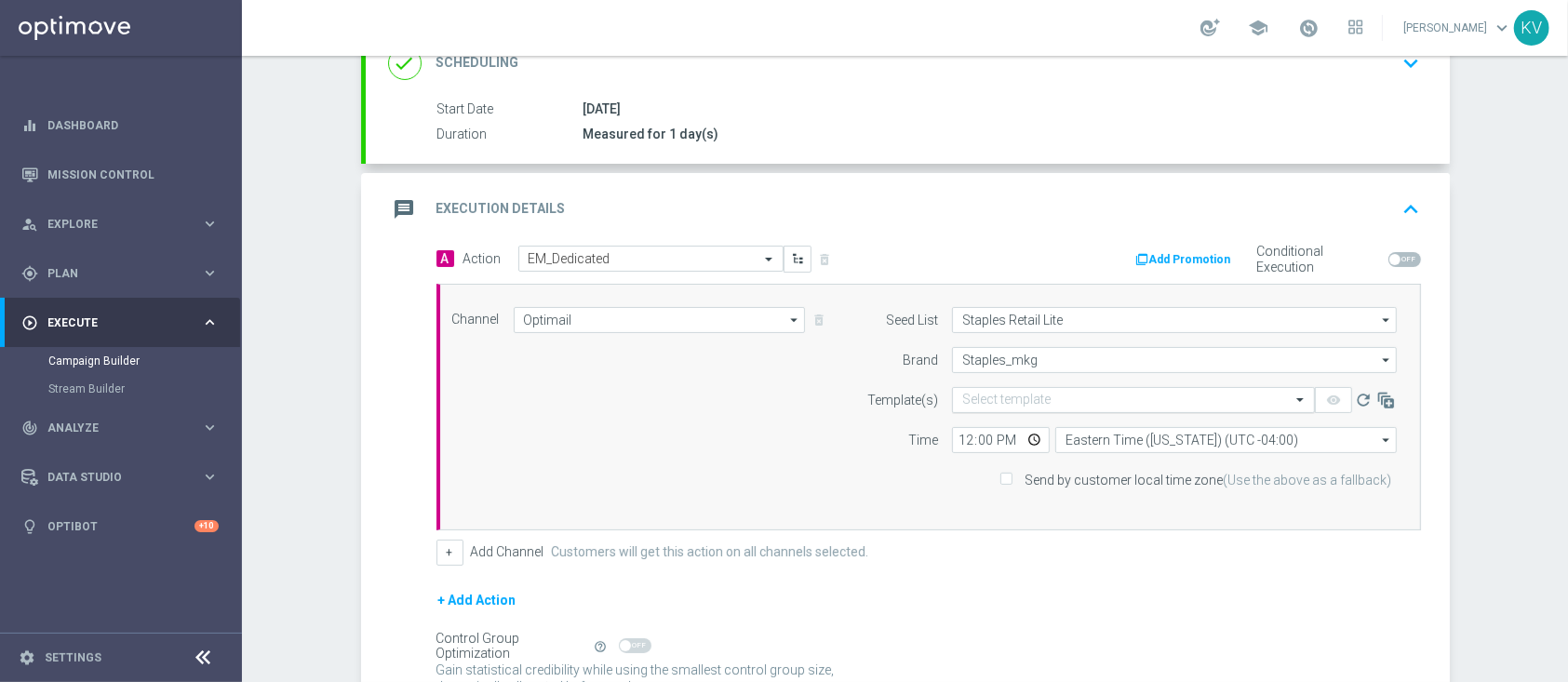
click at [982, 399] on input "text" at bounding box center [1115, 400] width 305 height 16
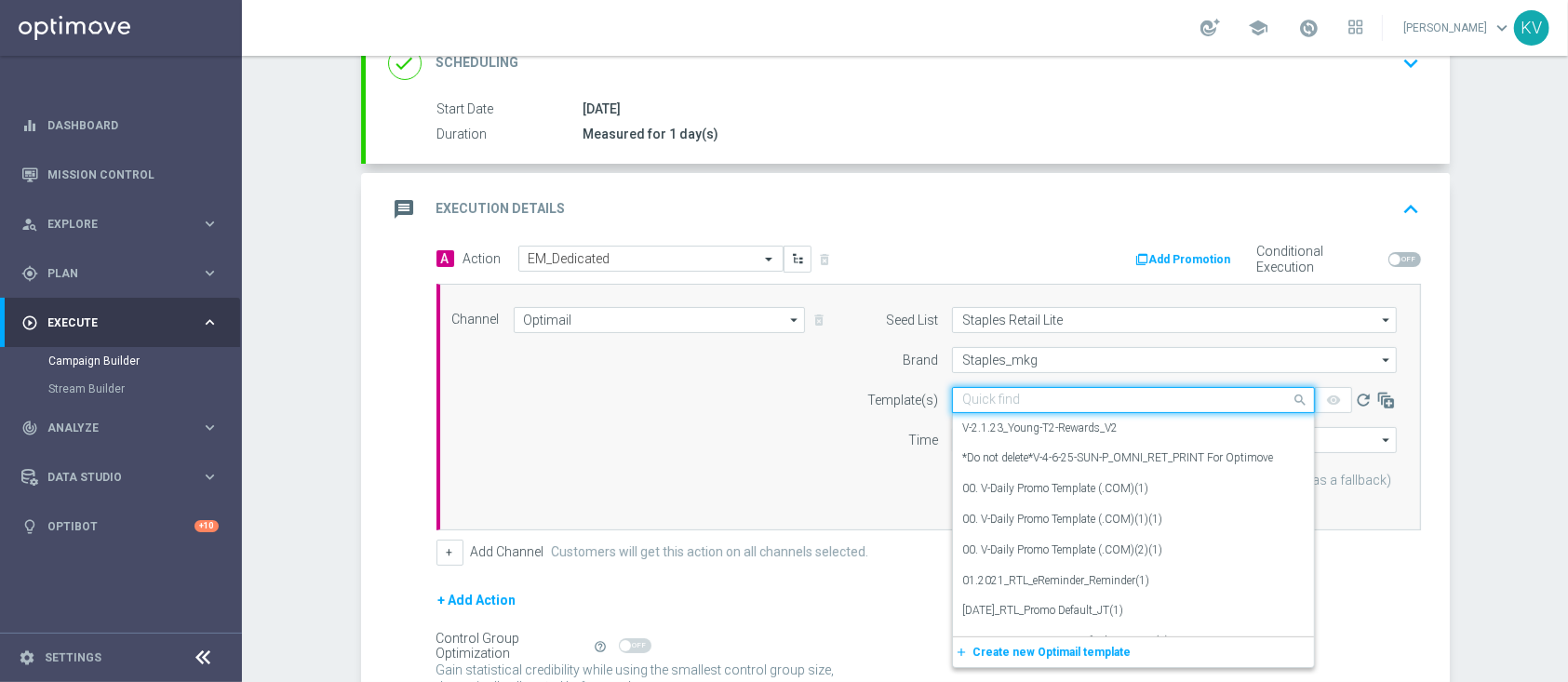
click at [982, 399] on input "text" at bounding box center [1115, 400] width 305 height 16
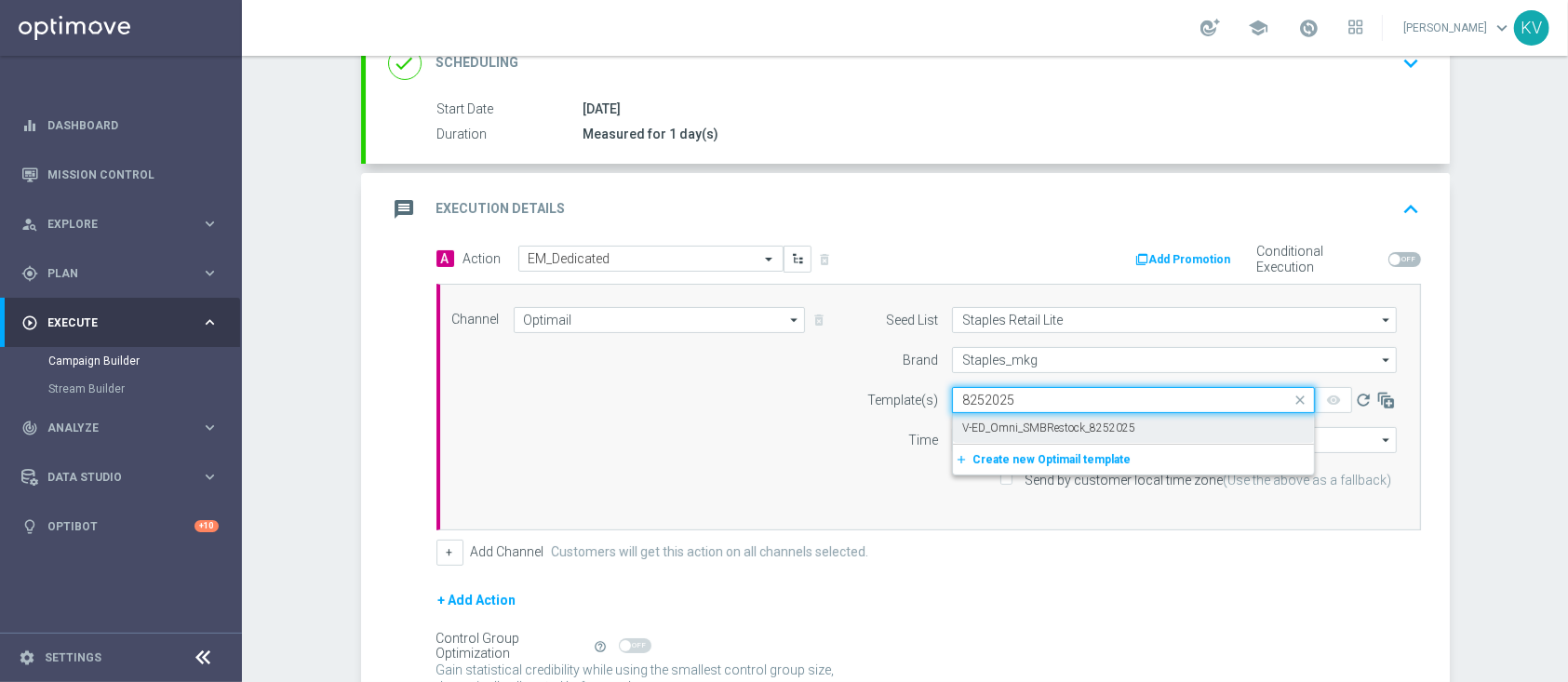
click at [1013, 421] on label "V-ED_Omni_SMBRestock_8252025" at bounding box center [1049, 428] width 173 height 16
type input "8252025"
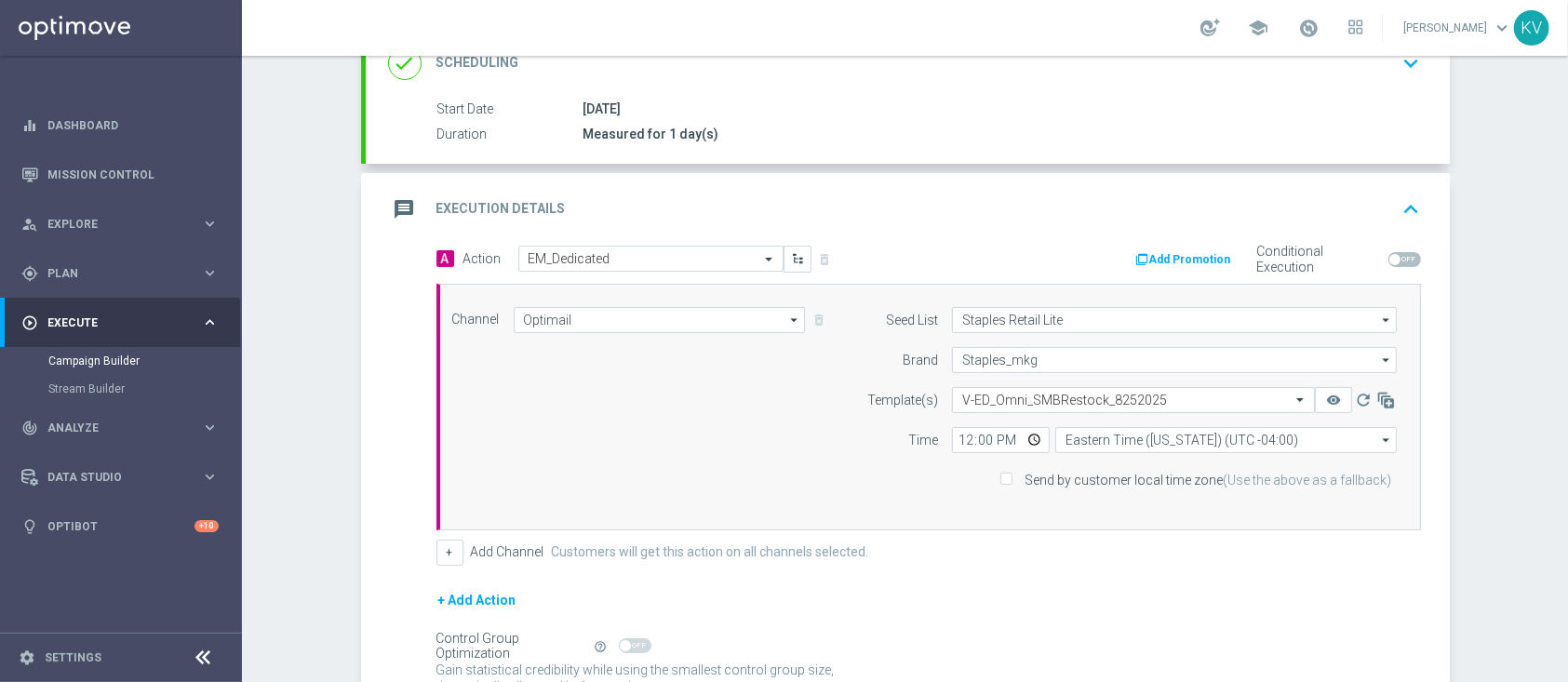
click at [957, 459] on form "Template(s) Select template V-ED_Omni_SMBRestock_8252025 remove_red_eye refresh…" at bounding box center [1127, 440] width 540 height 106
click at [952, 433] on input "12:00" at bounding box center [1000, 439] width 97 height 27
type input "09:00"
click at [1000, 462] on form "Template(s) Select template V-ED_Omni_SMBRestock_8252025 remove_red_eye refresh…" at bounding box center [1127, 440] width 540 height 106
click at [1002, 467] on div "Send by customer local time zone (Use the above as a fallback)" at bounding box center [1127, 480] width 567 height 27
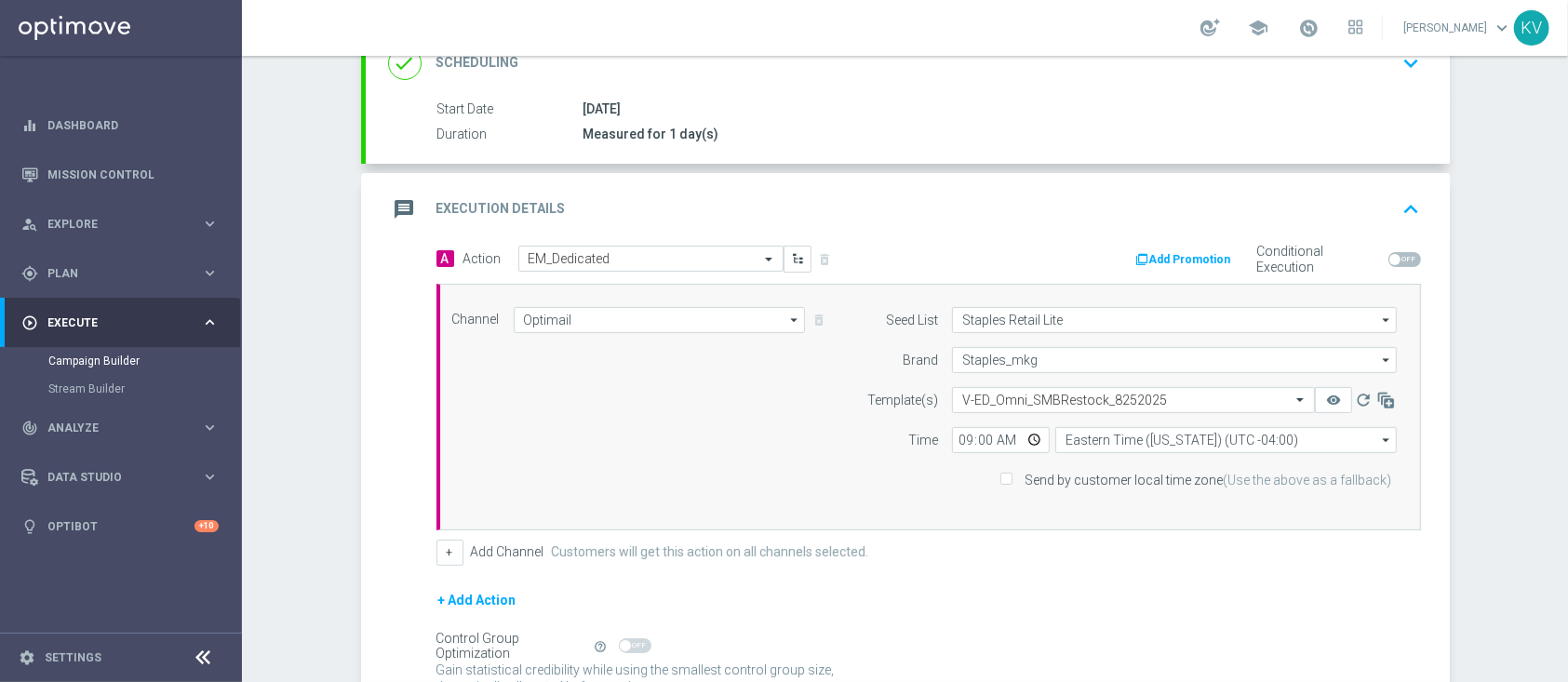
click at [1007, 476] on input "Send by customer local time zone (Use the above as a fallback)" at bounding box center [1006, 482] width 12 height 12
checkbox input "true"
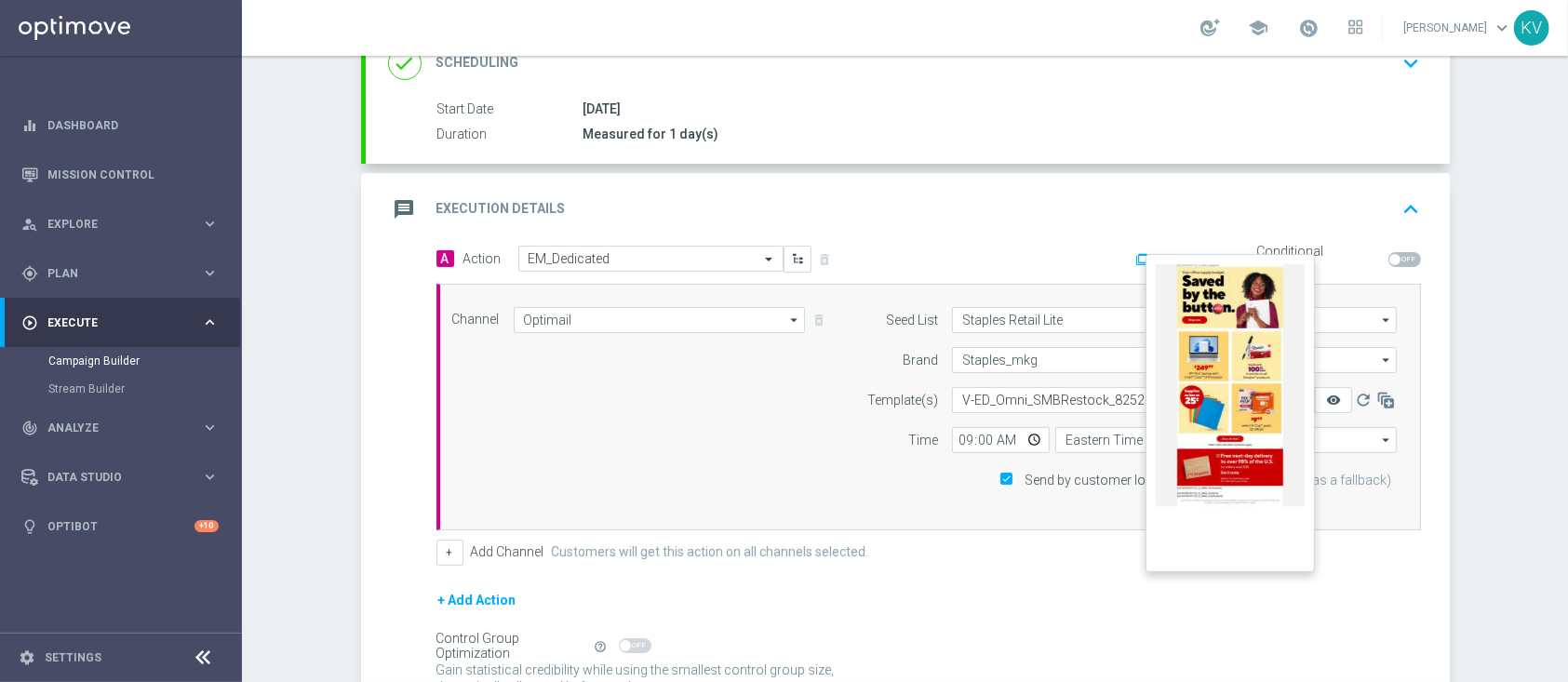
click at [1326, 392] on icon "remove_red_eye" at bounding box center [1333, 399] width 15 height 15
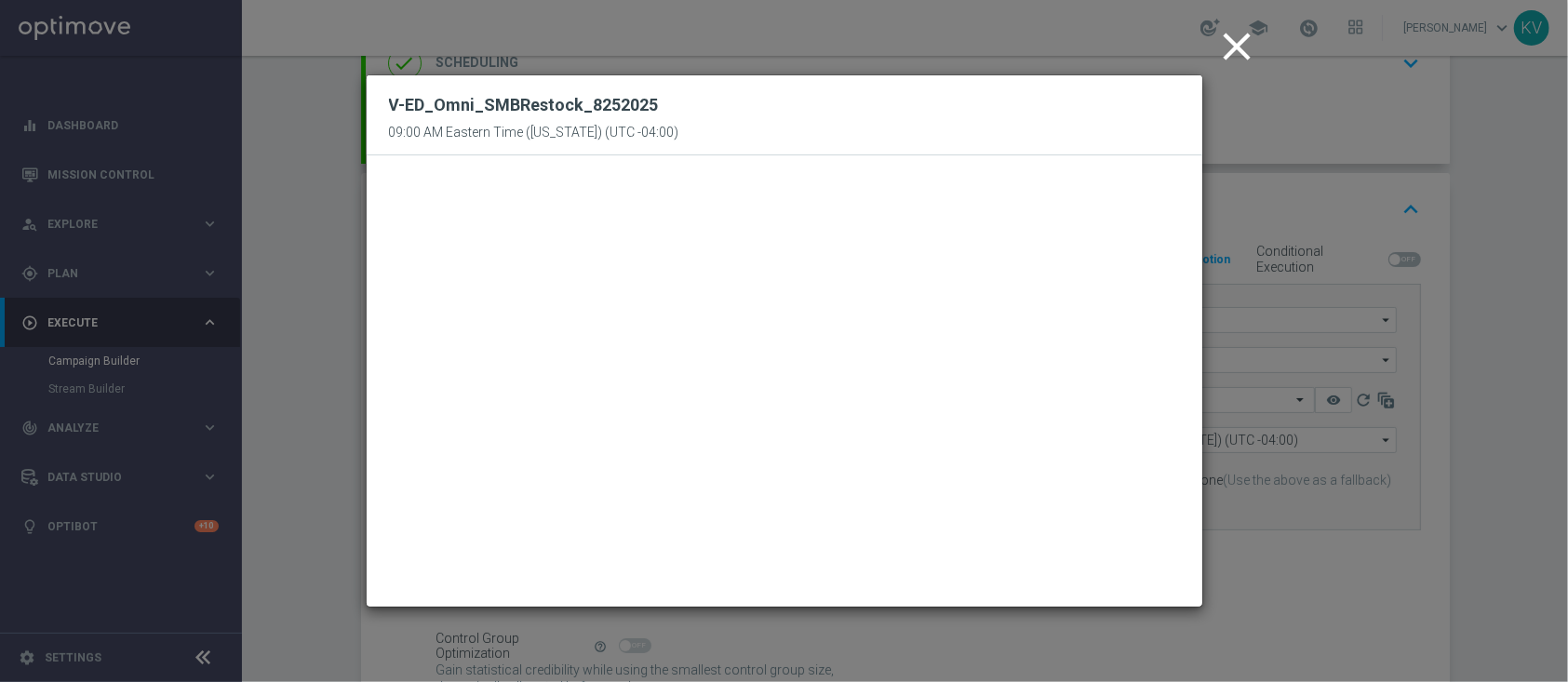
click at [1234, 37] on icon "close" at bounding box center [1237, 46] width 46 height 46
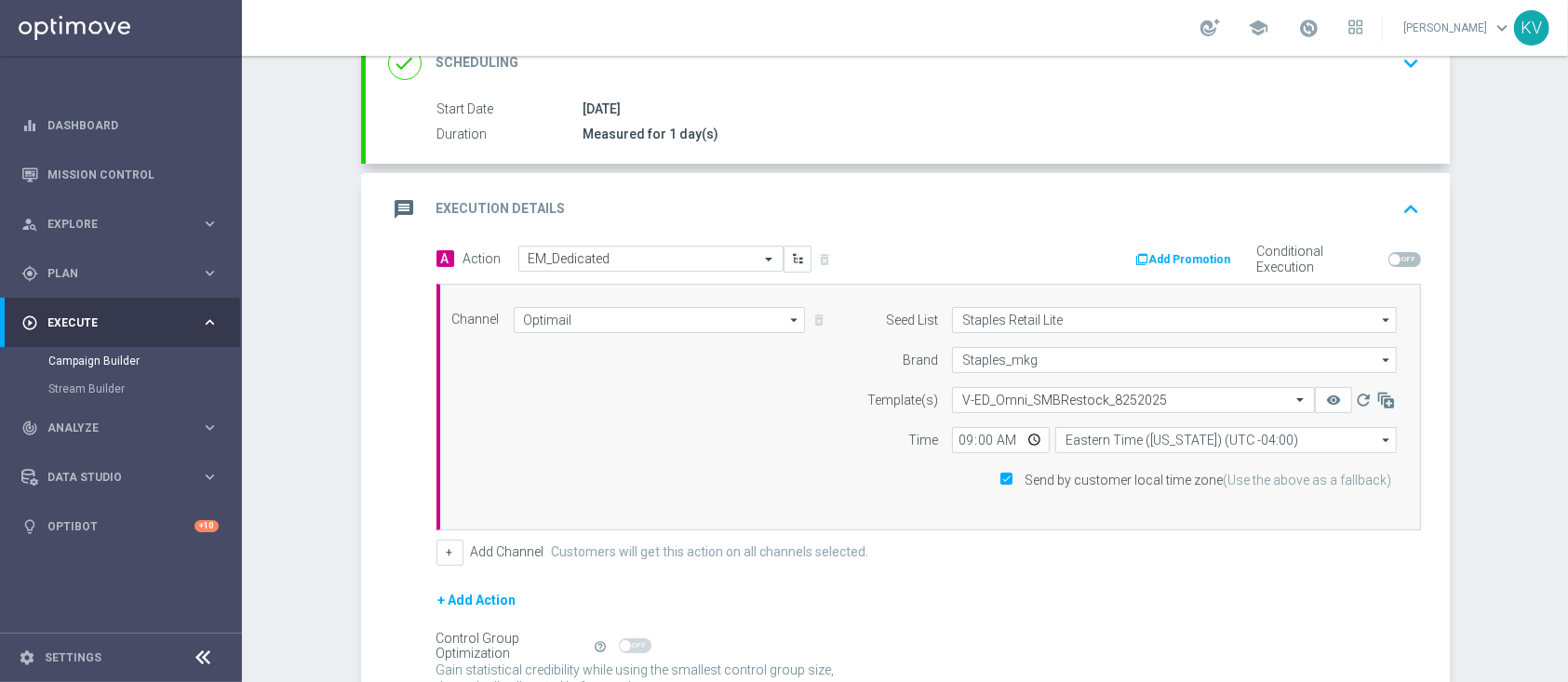
scroll to position [451, 0]
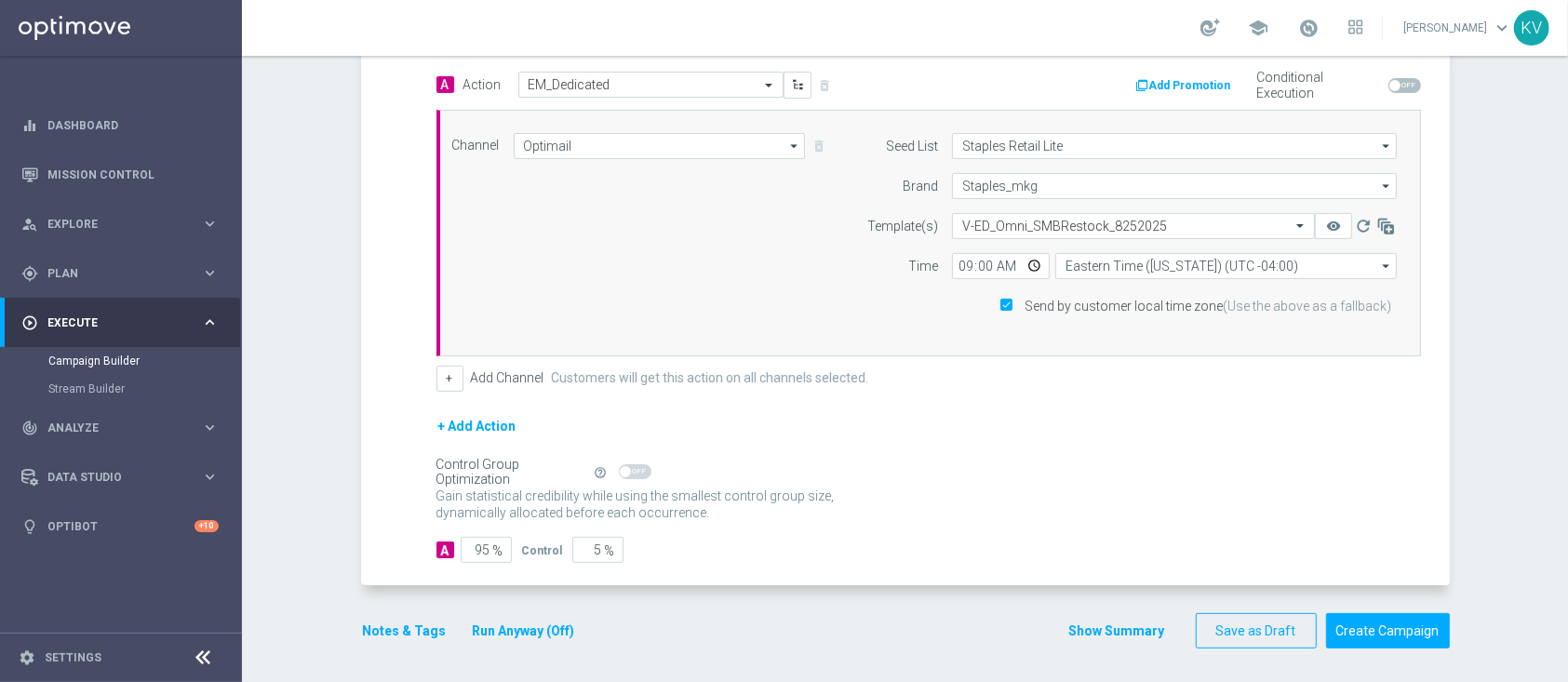
click at [386, 630] on button "Notes & Tags" at bounding box center [404, 631] width 87 height 24
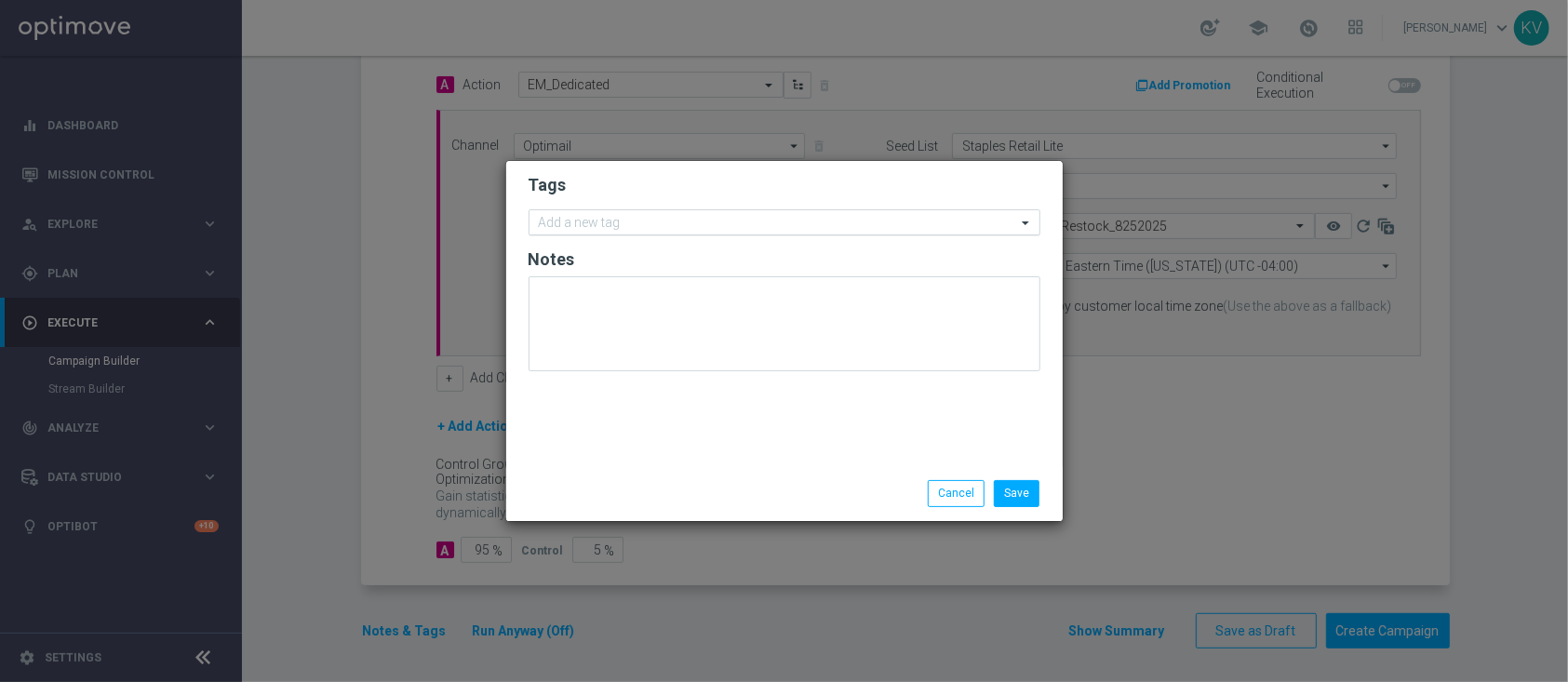
click at [581, 215] on div "Add a new tag" at bounding box center [578, 225] width 85 height 21
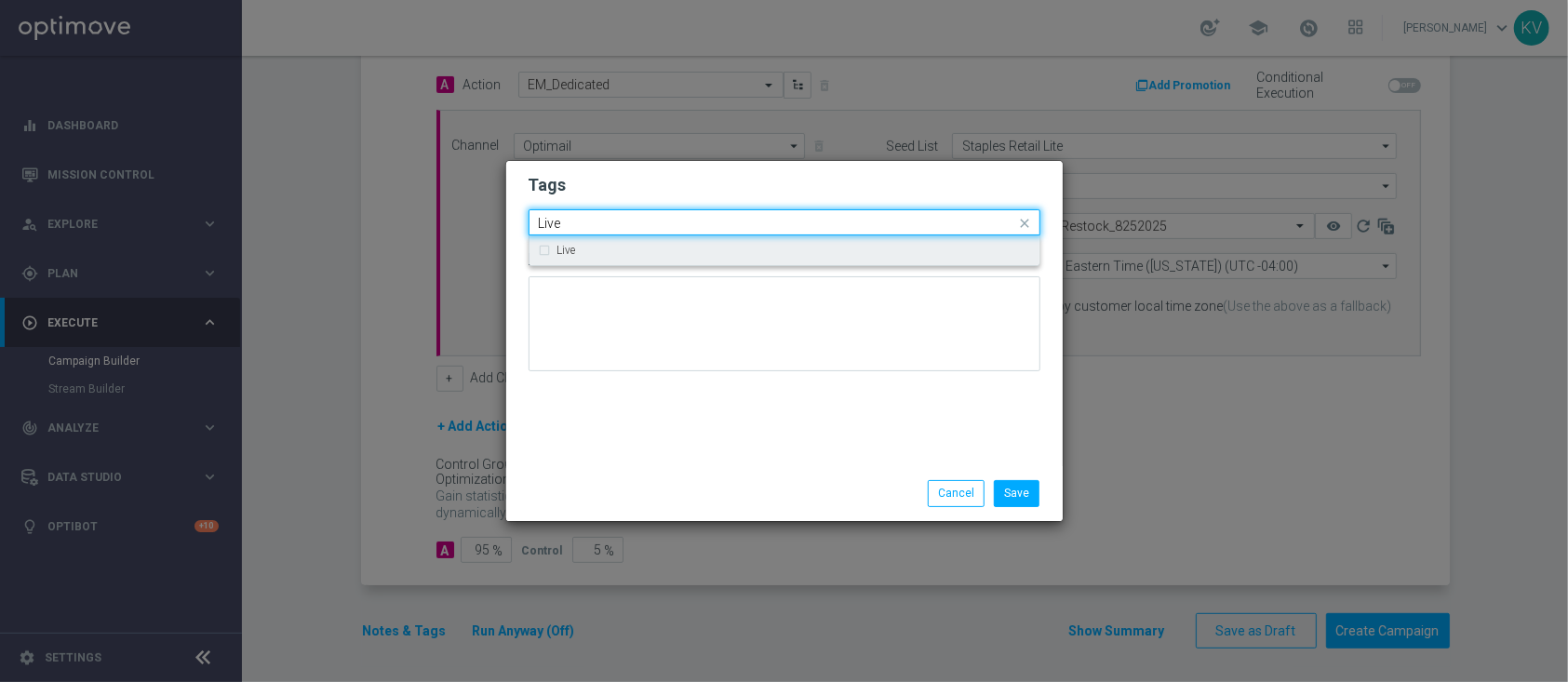
click at [584, 246] on div "Live" at bounding box center [793, 250] width 473 height 11
type input "Live"
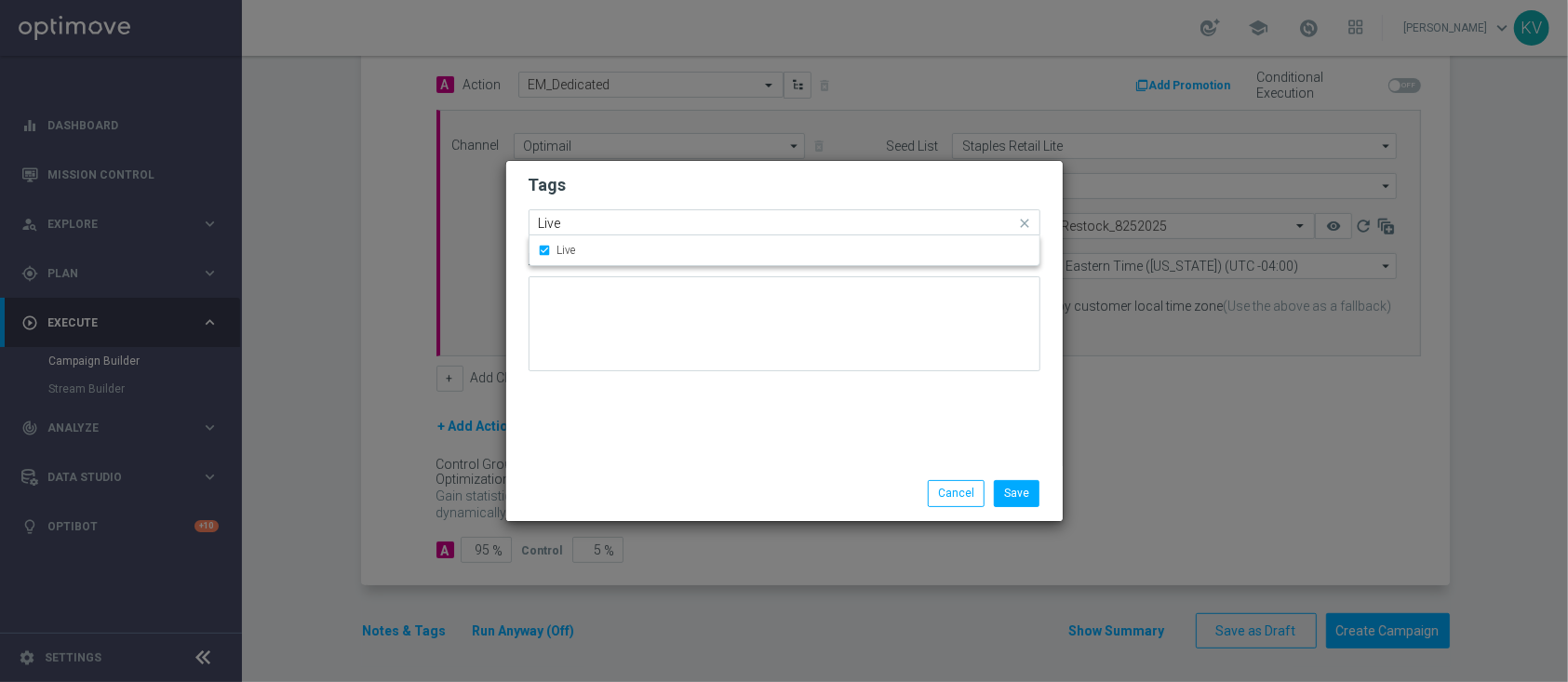
click at [581, 217] on input "Live" at bounding box center [778, 224] width 478 height 16
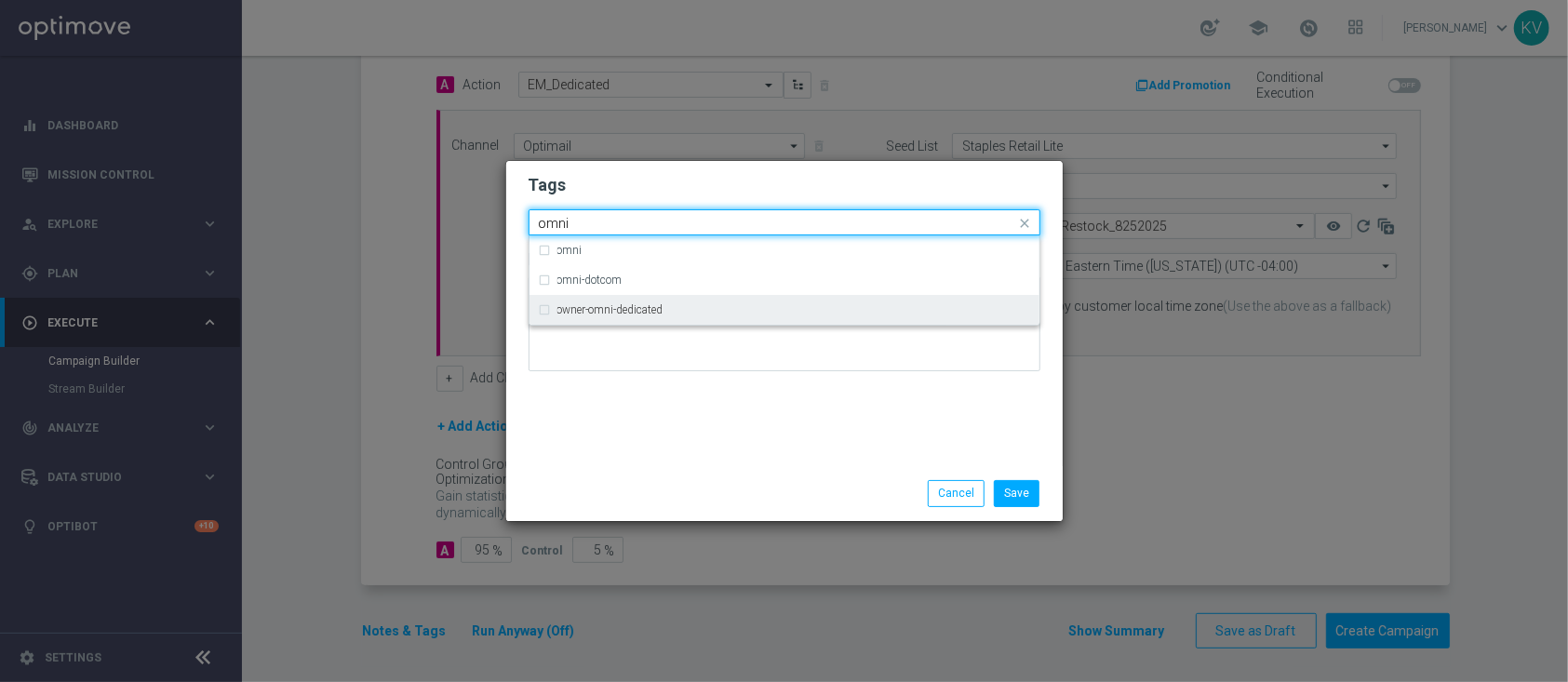
click at [633, 310] on label "owner-omni-dedicated" at bounding box center [610, 310] width 106 height 11
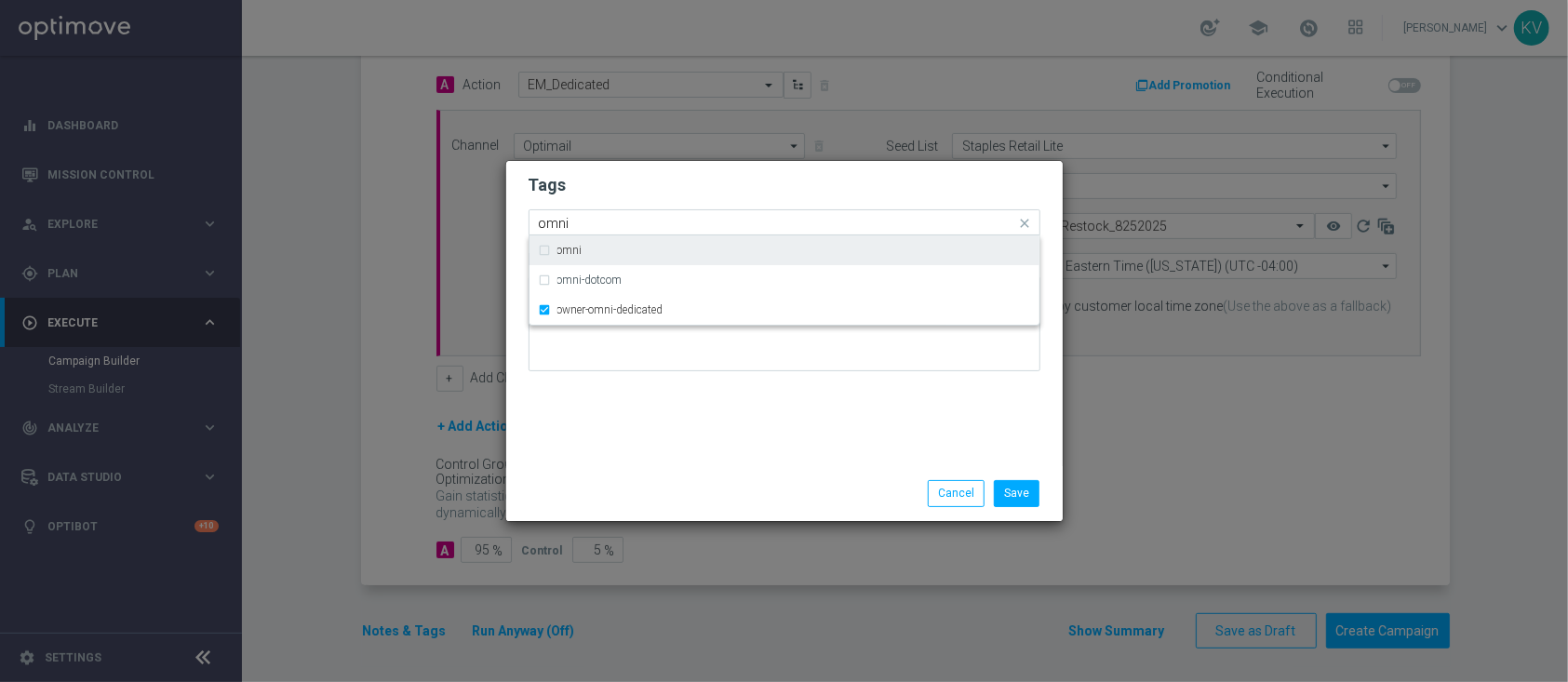
click at [584, 226] on input "omni" at bounding box center [778, 224] width 478 height 16
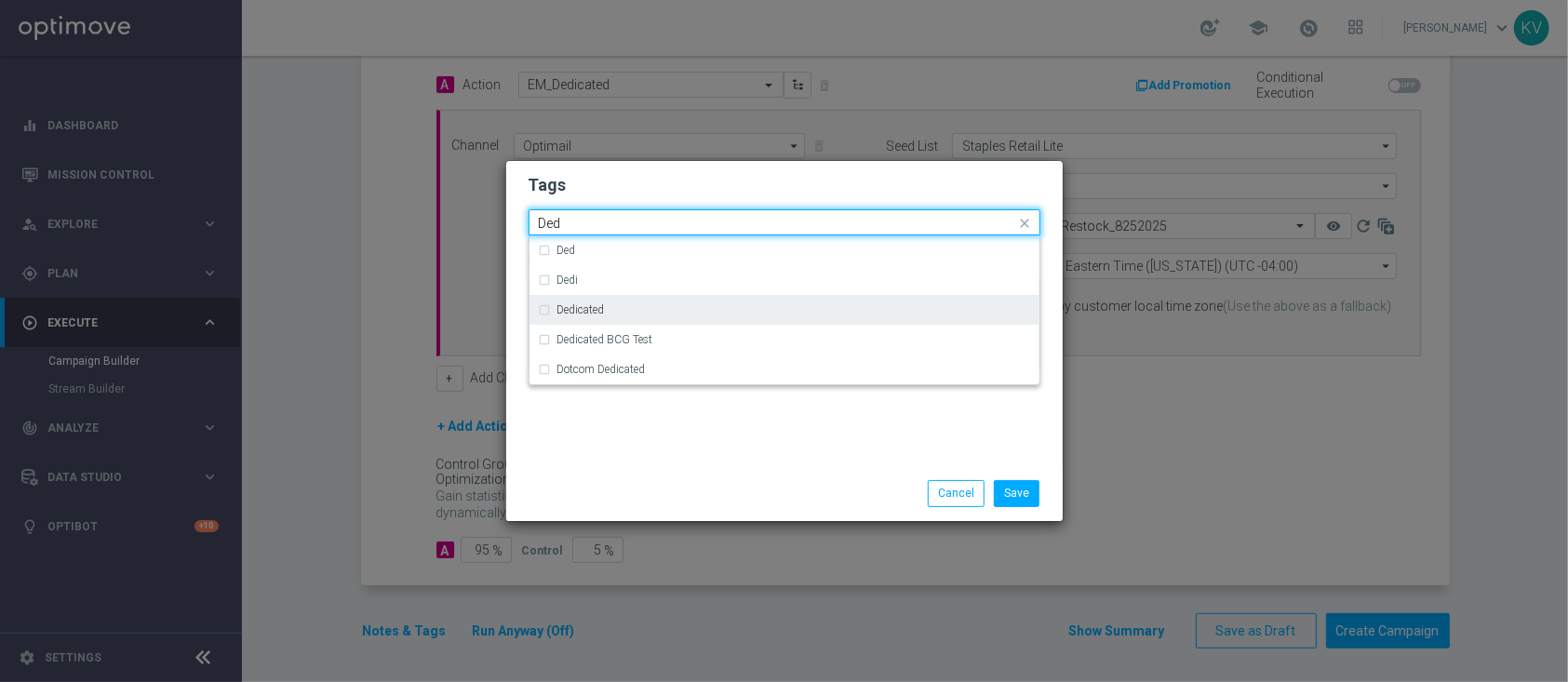
click at [611, 311] on div "Dedicated" at bounding box center [793, 310] width 473 height 11
type input "Ded"
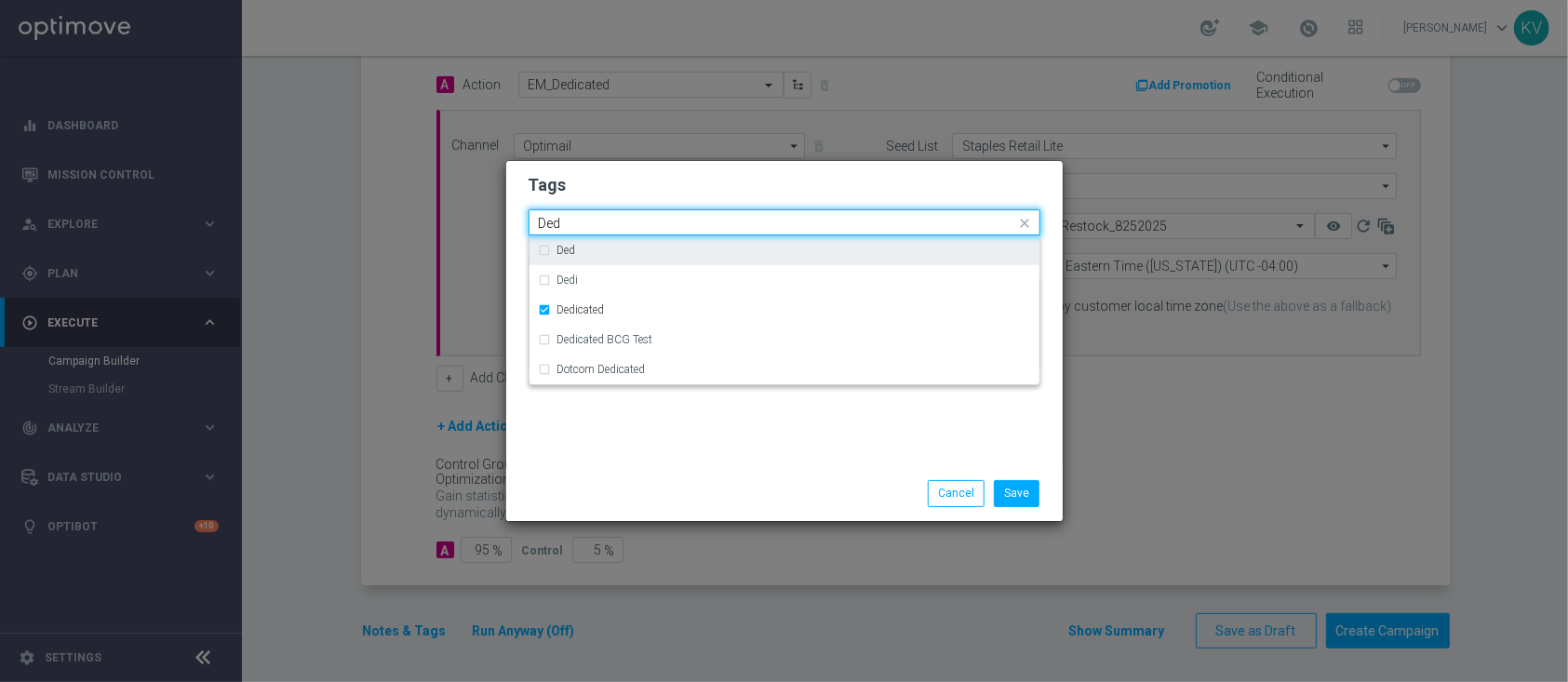
click at [576, 230] on input "Ded" at bounding box center [778, 224] width 478 height 16
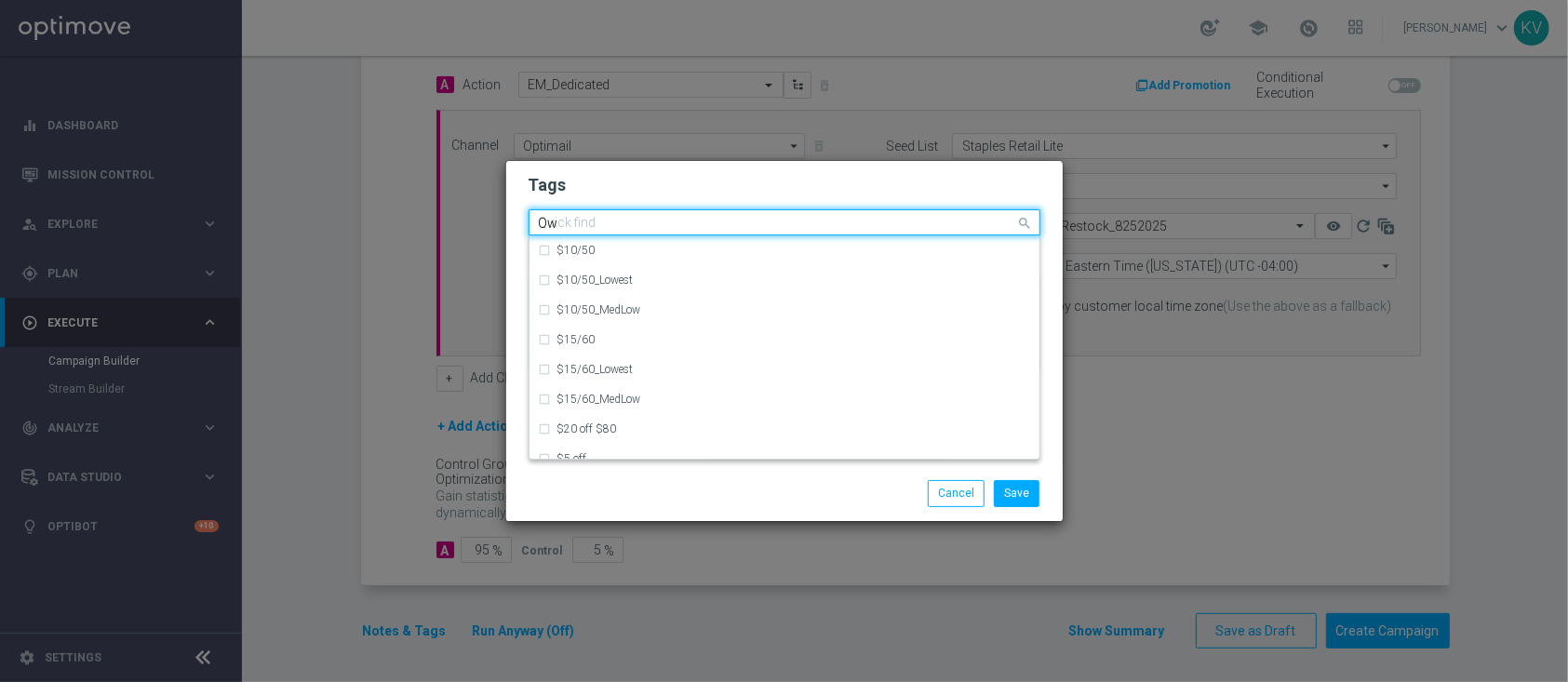
type input "Own"
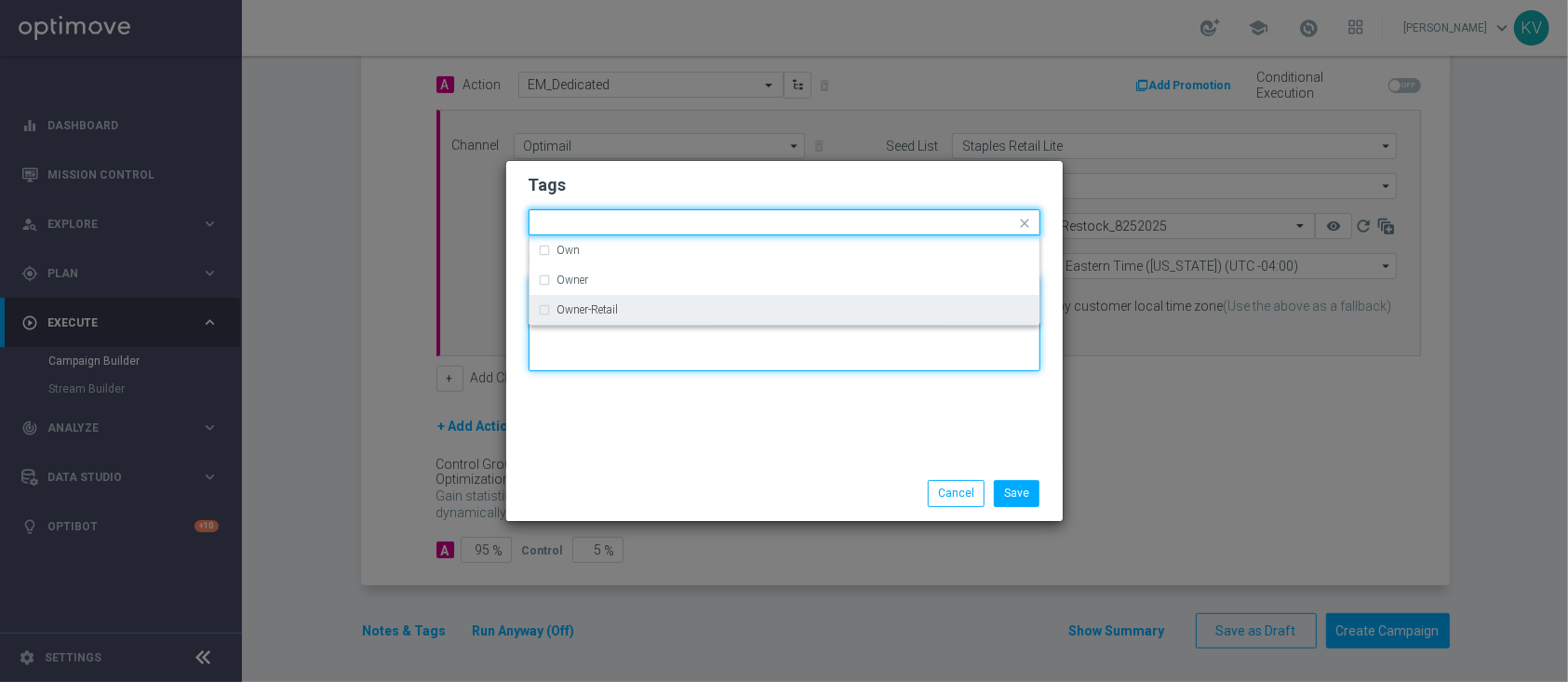
click at [658, 328] on textarea at bounding box center [784, 323] width 512 height 95
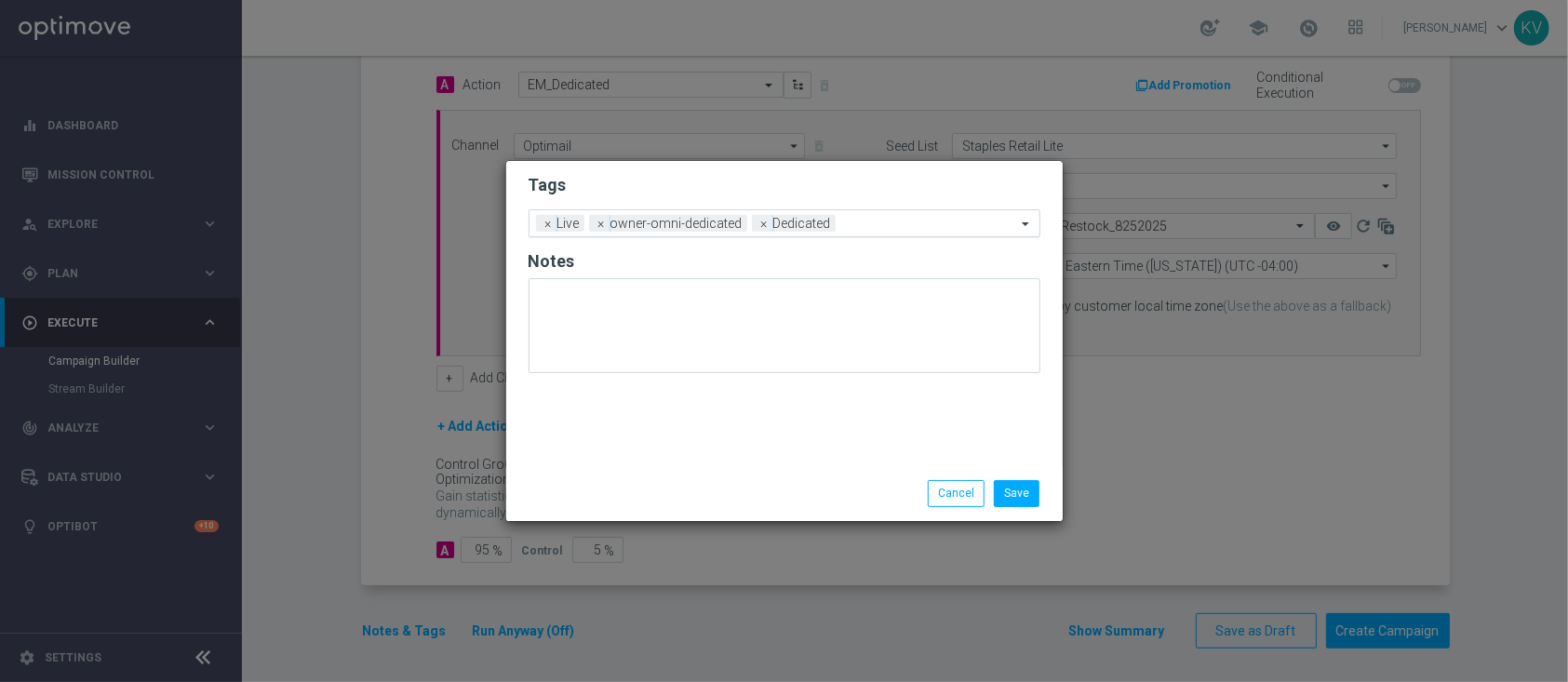
click at [845, 227] on input "text" at bounding box center [930, 225] width 173 height 16
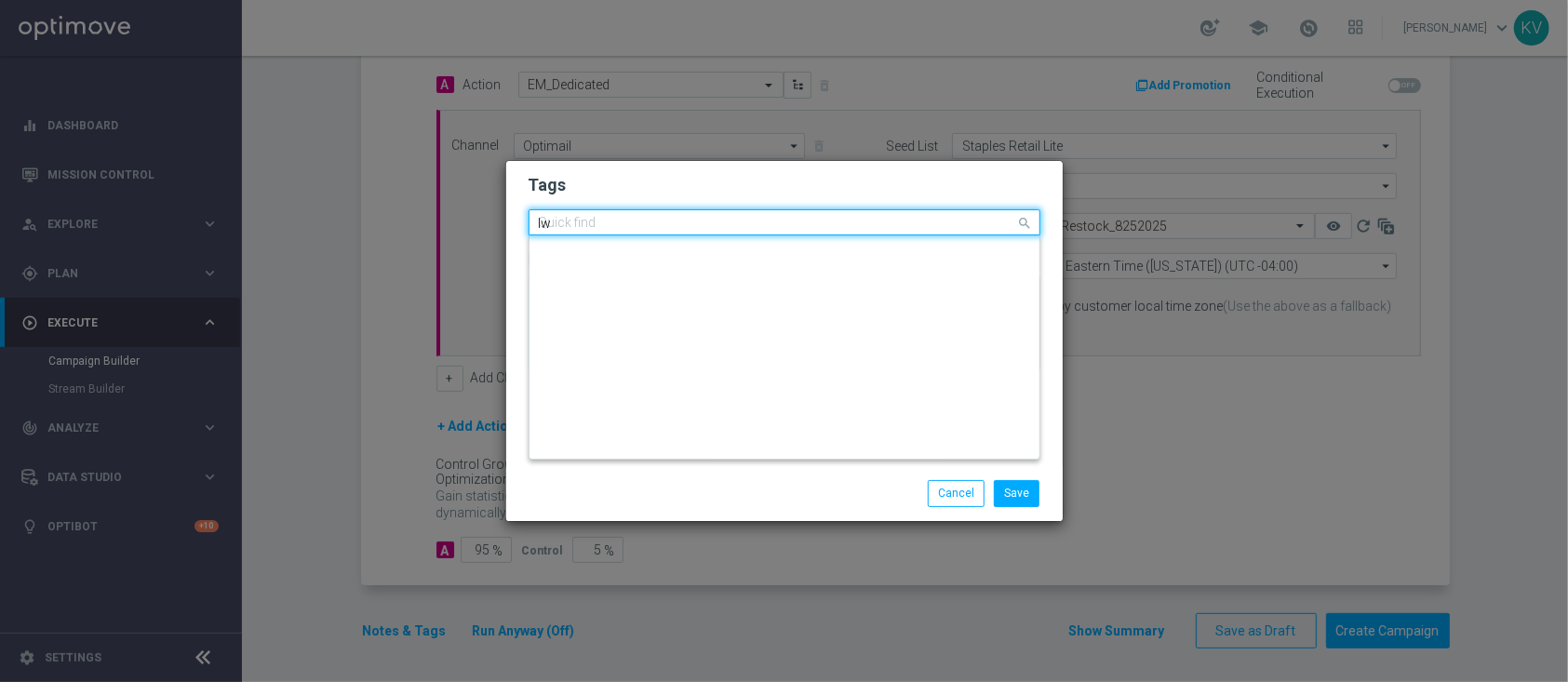
scroll to position [0, 0]
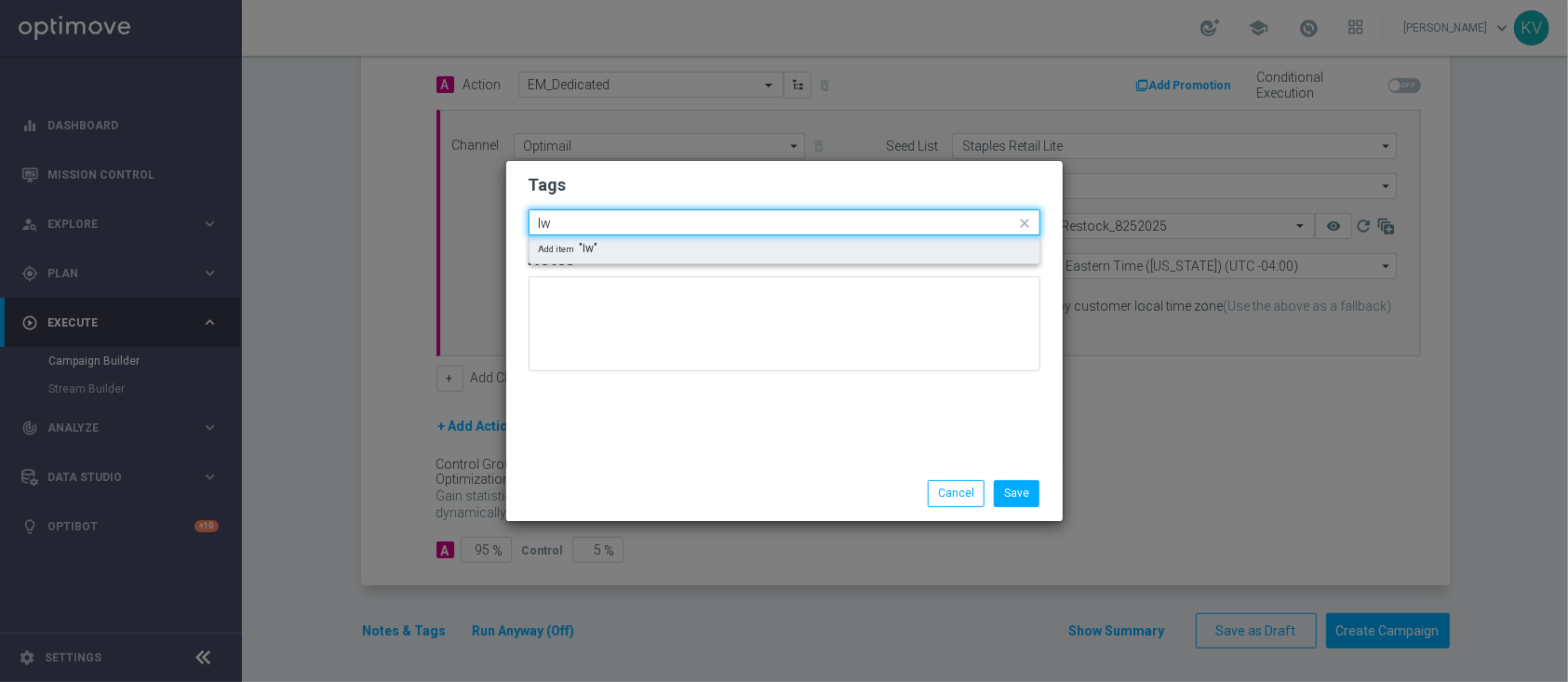
type input "I"
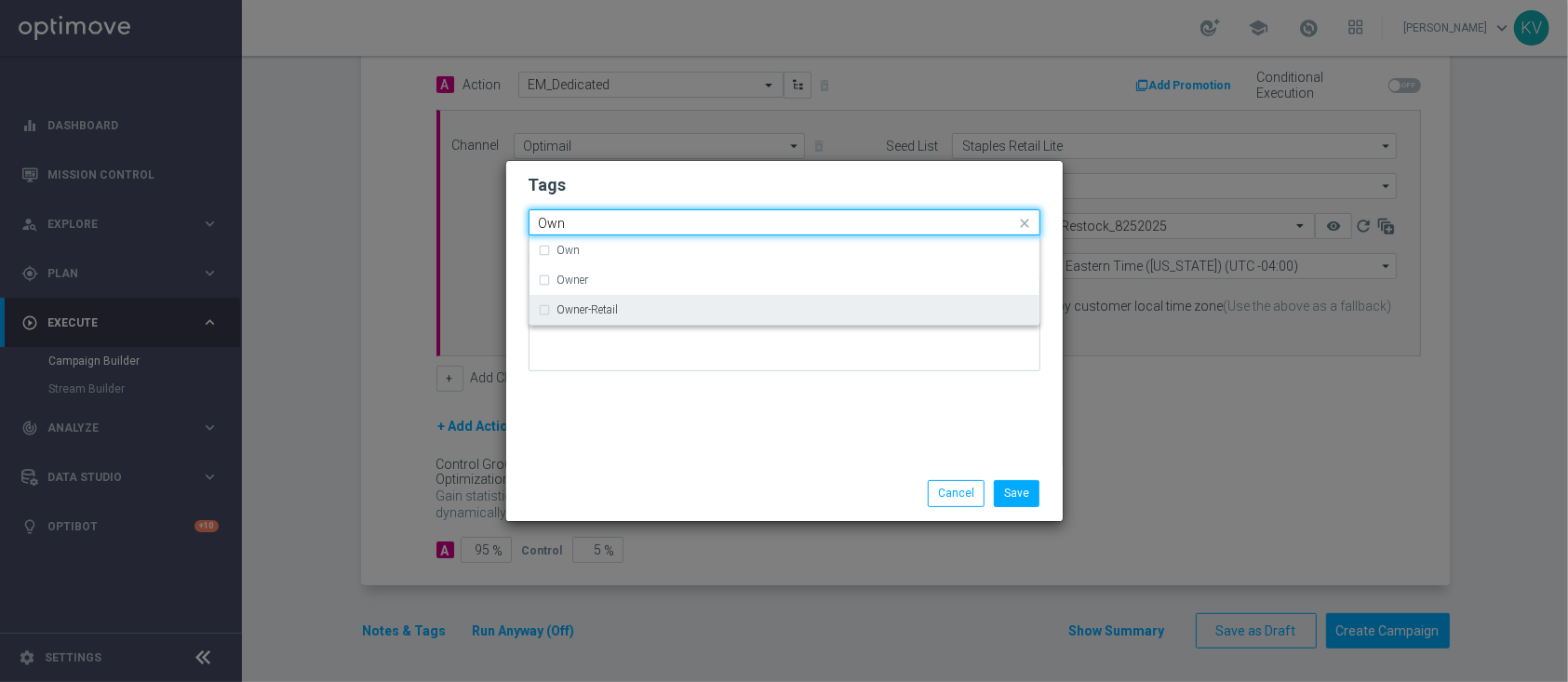
click at [848, 298] on div "Owner-Retail" at bounding box center [784, 310] width 492 height 29
type input "Own"
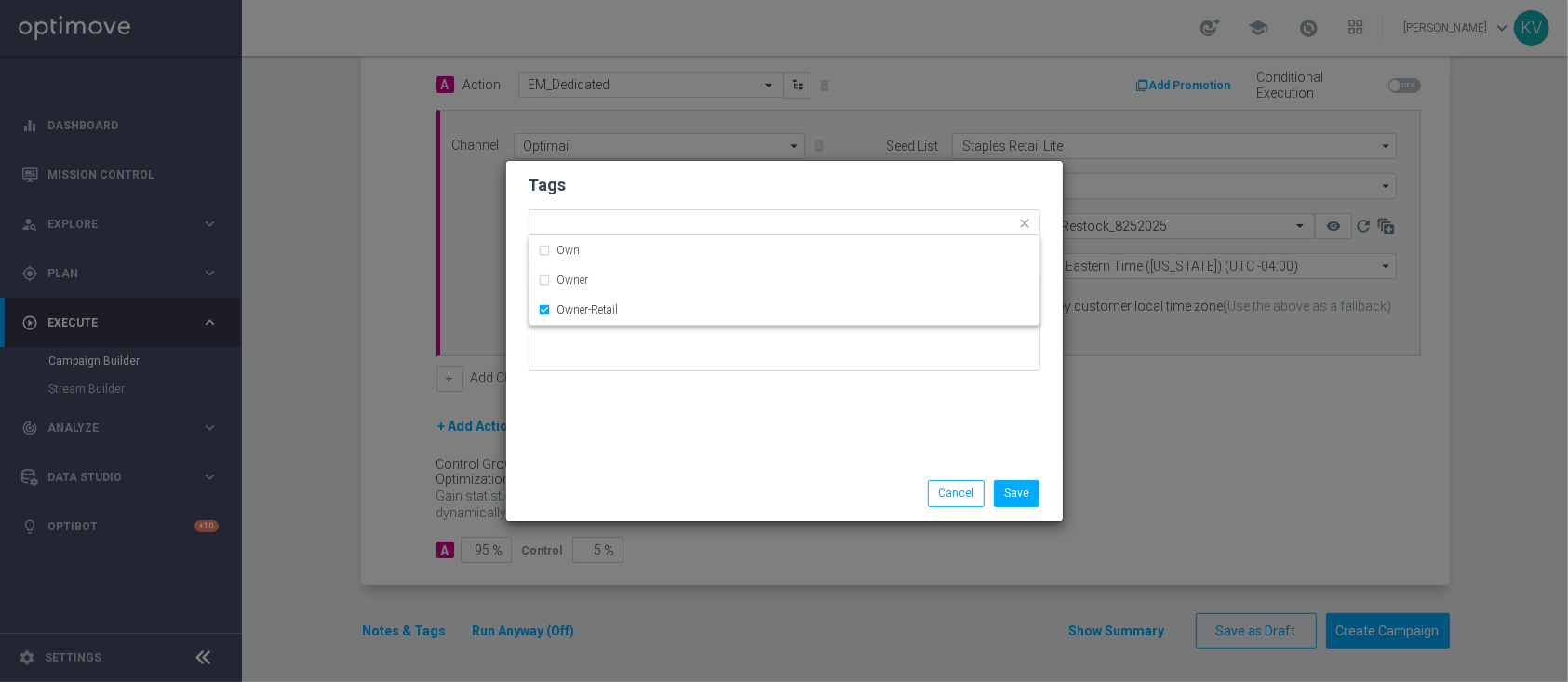
click at [831, 446] on div "Tags Quick find × Live × owner-omni-dedicated × Dedicated × Owner-Retail Own Ow…" at bounding box center [784, 313] width 556 height 305
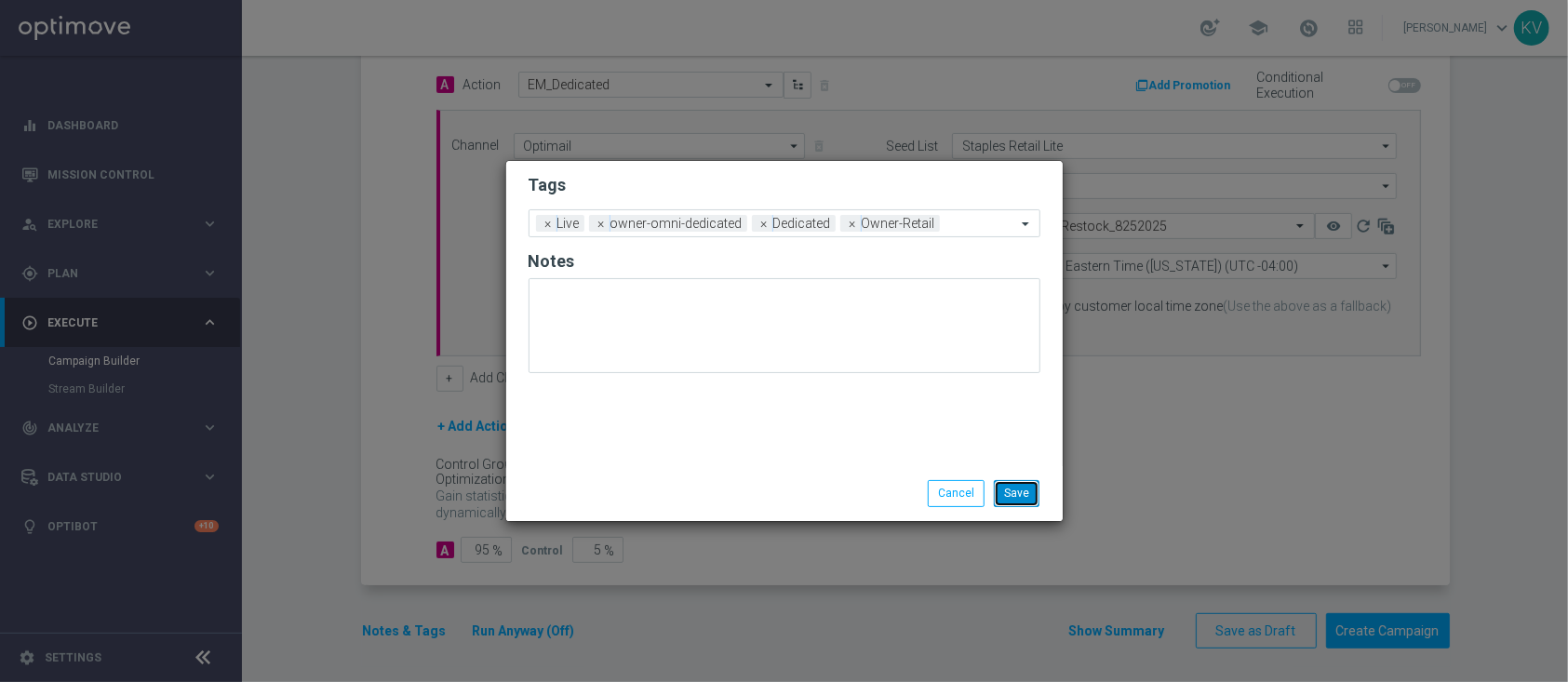
click at [1029, 495] on button "Save" at bounding box center [1016, 492] width 45 height 27
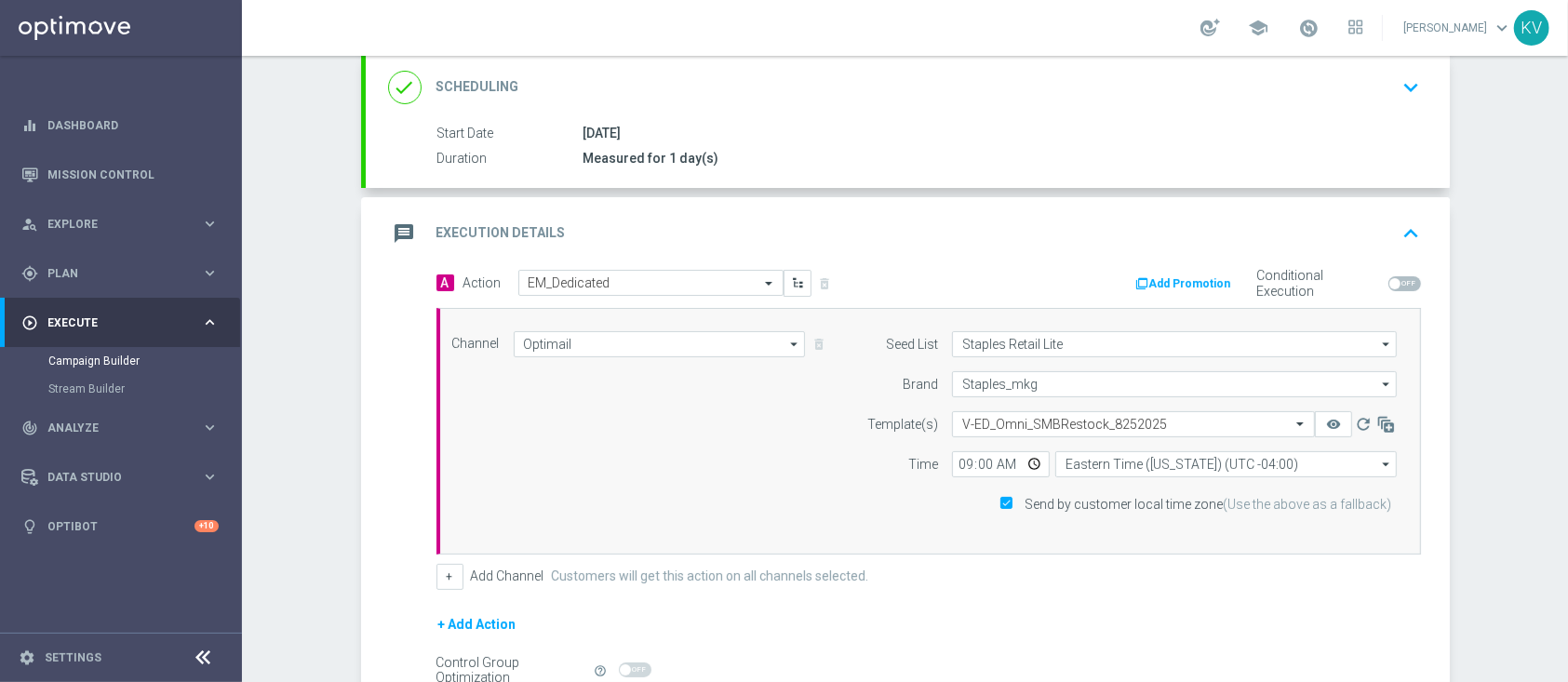
scroll to position [451, 0]
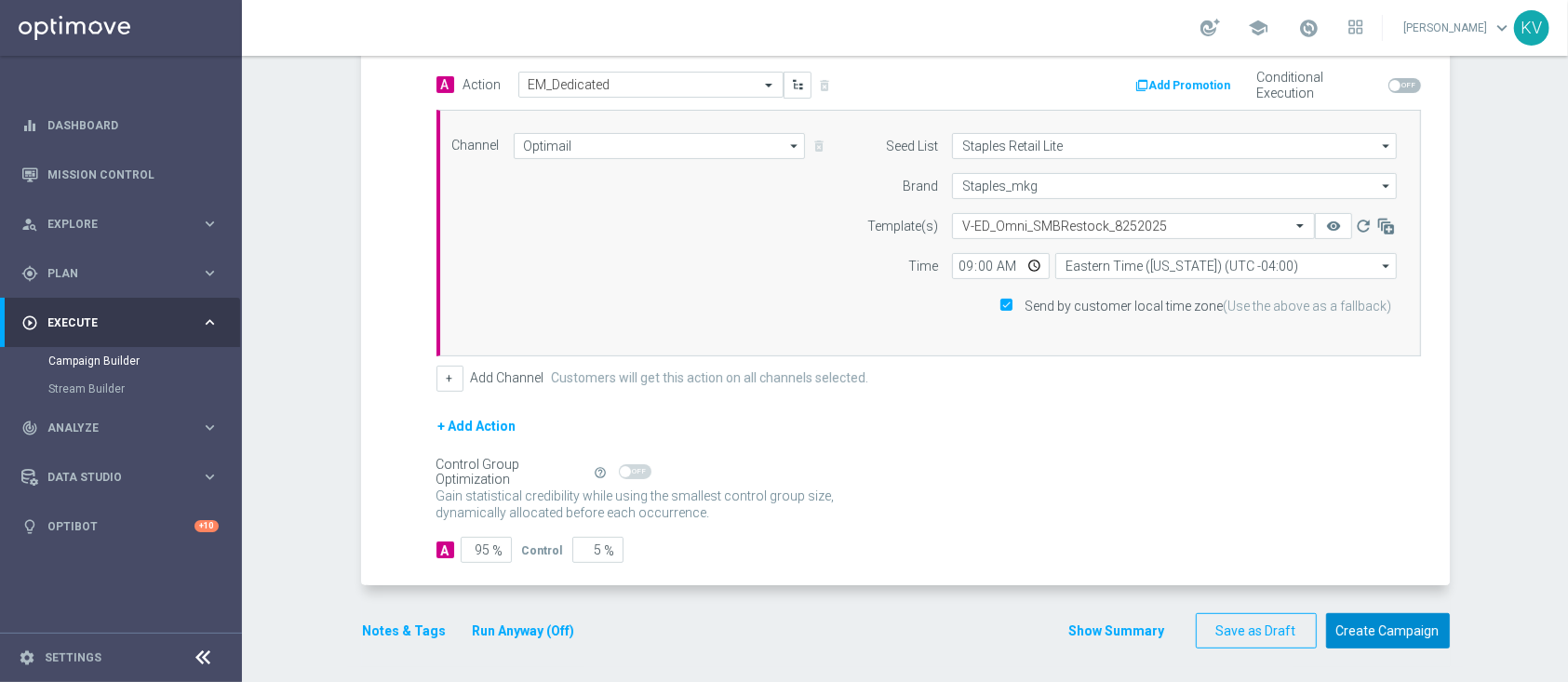
click at [1391, 619] on button "Create Campaign" at bounding box center [1388, 631] width 124 height 36
